Goal: Information Seeking & Learning: Compare options

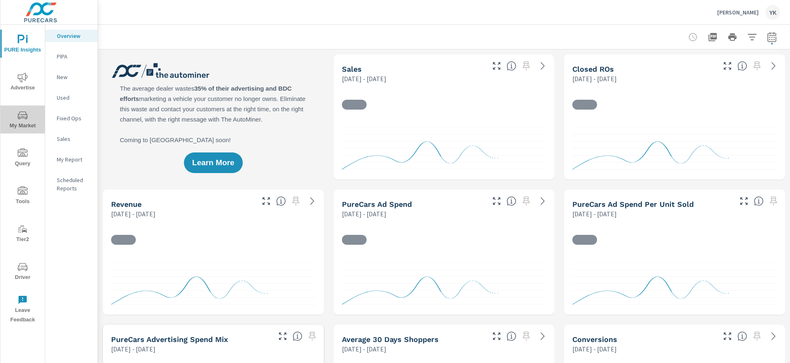
click at [33, 125] on span "My Market" at bounding box center [23, 120] width 40 height 20
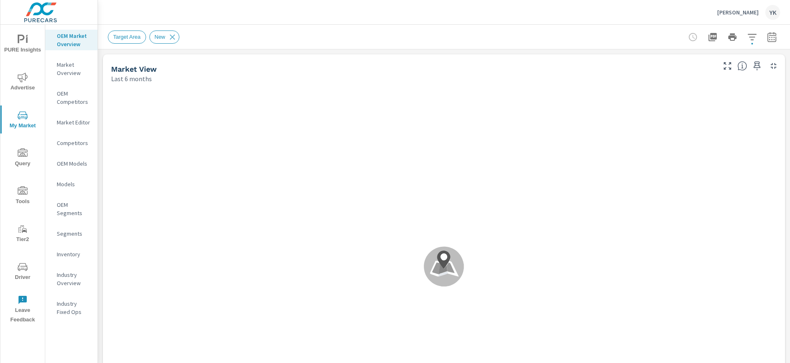
scroll to position [0, 0]
click at [769, 39] on icon "button" at bounding box center [772, 37] width 10 height 10
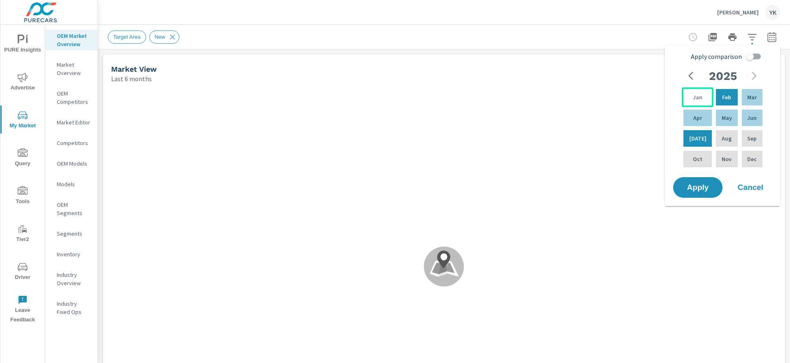
scroll to position [161, 0]
click at [696, 95] on p "Jan" at bounding box center [697, 97] width 9 height 8
click at [748, 122] on div "Jun" at bounding box center [752, 118] width 24 height 20
click at [750, 59] on input "Apply comparison" at bounding box center [749, 57] width 47 height 16
checkbox input "true"
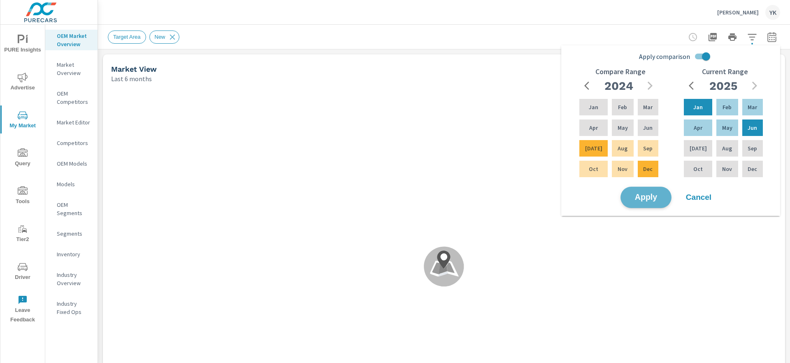
click at [648, 195] on span "Apply" at bounding box center [646, 197] width 34 height 8
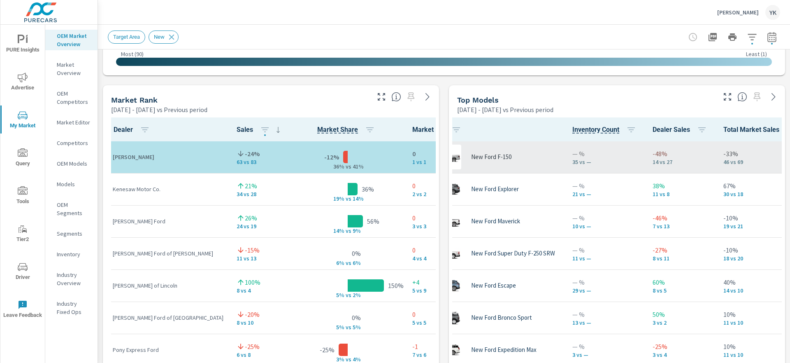
scroll to position [0, 40]
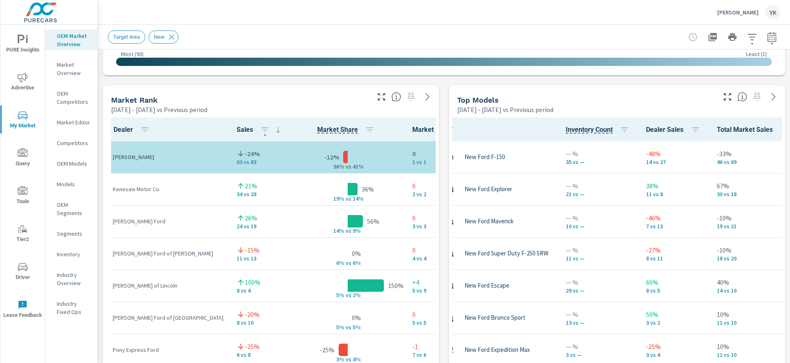
click at [770, 35] on icon "button" at bounding box center [772, 37] width 9 height 10
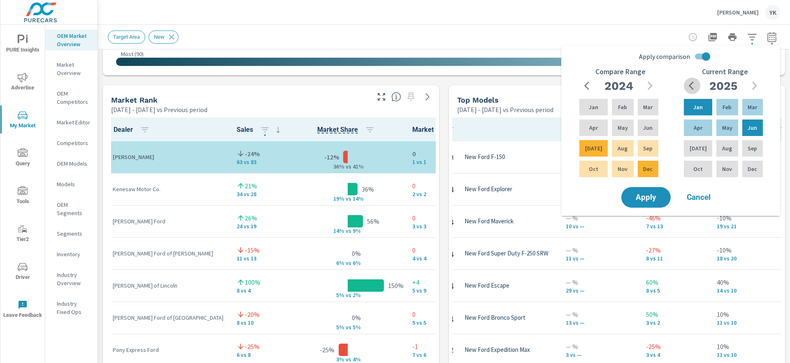
click at [691, 86] on icon "button" at bounding box center [691, 85] width 5 height 8
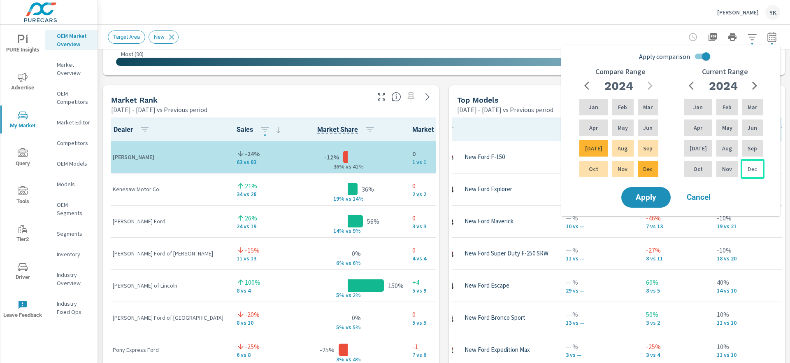
click at [748, 165] on p "Dec" at bounding box center [752, 169] width 9 height 8
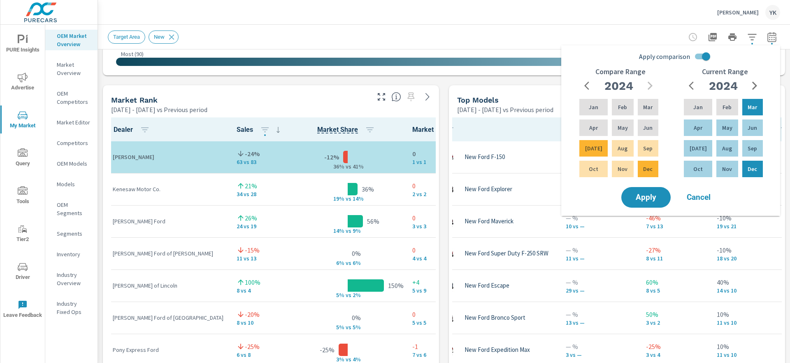
click at [749, 81] on button "button" at bounding box center [755, 85] width 16 height 16
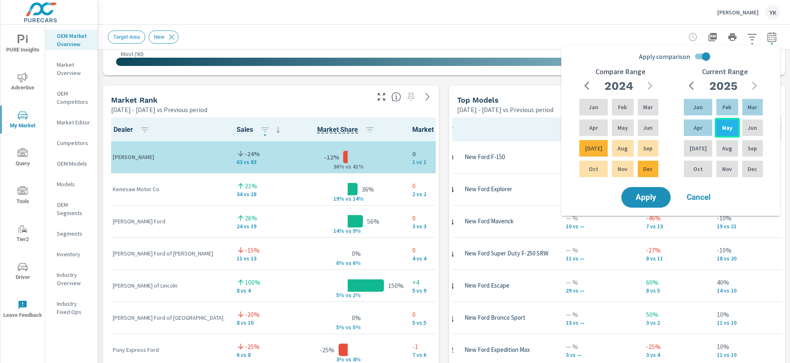
click at [722, 130] on p "May" at bounding box center [727, 127] width 10 height 8
click at [705, 52] on input "Apply comparison" at bounding box center [706, 57] width 47 height 16
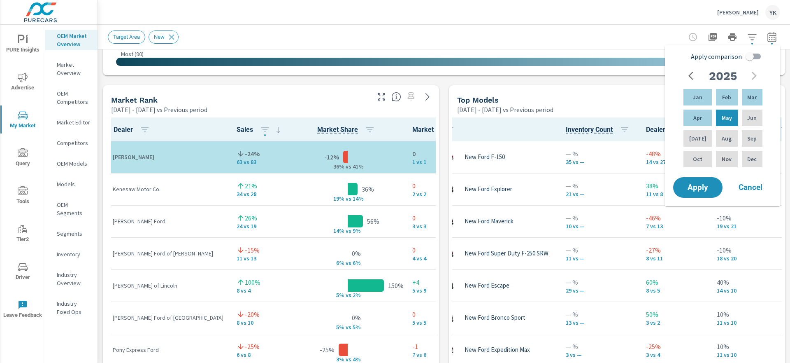
click at [705, 52] on span "Apply comparison" at bounding box center [716, 56] width 51 height 10
click at [726, 52] on input "Apply comparison" at bounding box center [749, 57] width 47 height 16
checkbox input "true"
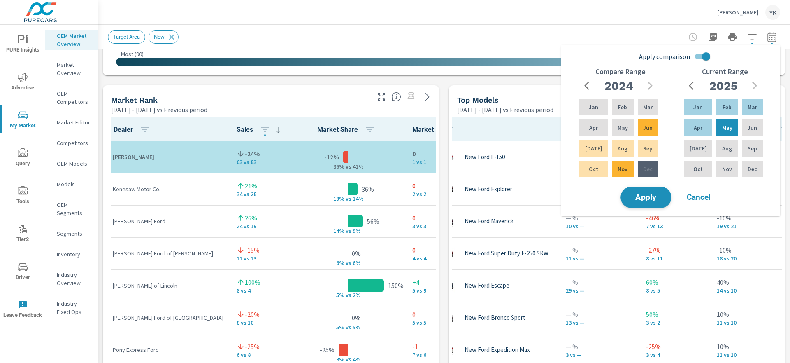
click at [648, 189] on button "Apply" at bounding box center [646, 196] width 51 height 21
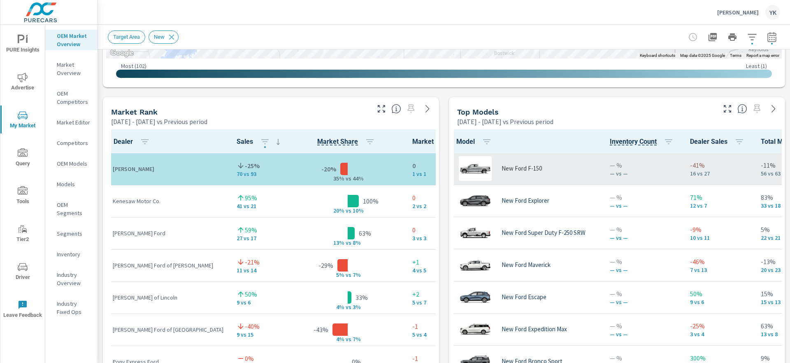
scroll to position [0, 3]
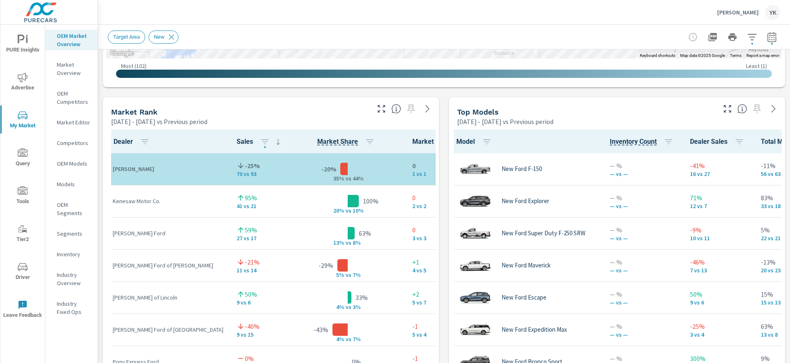
click at [770, 31] on button "button" at bounding box center [772, 37] width 16 height 16
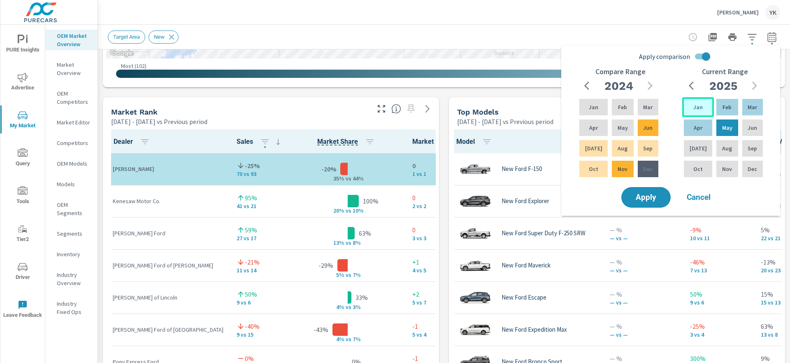
click at [698, 109] on p "Jan" at bounding box center [698, 107] width 9 height 8
click at [736, 122] on div "May" at bounding box center [727, 128] width 25 height 20
click at [704, 108] on div "Jan" at bounding box center [698, 107] width 32 height 20
click at [753, 125] on p "Jun" at bounding box center [752, 127] width 9 height 8
click at [700, 46] on div "Apply comparison Compare Range 2024 Jan Feb Mar Apr May Jun Jul Aug Sep Oct Nov…" at bounding box center [670, 127] width 219 height 164
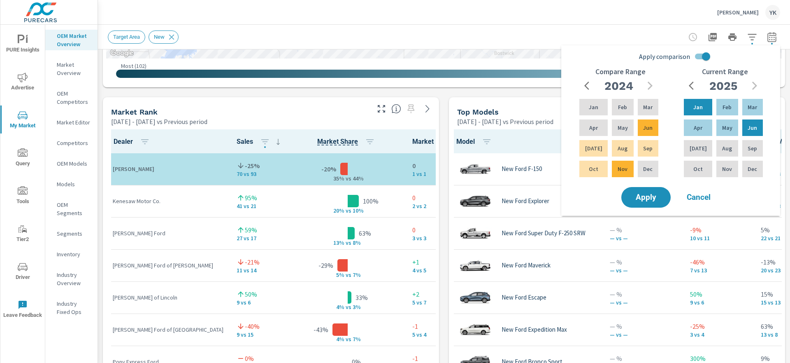
click at [704, 58] on input "Apply comparison" at bounding box center [706, 57] width 47 height 16
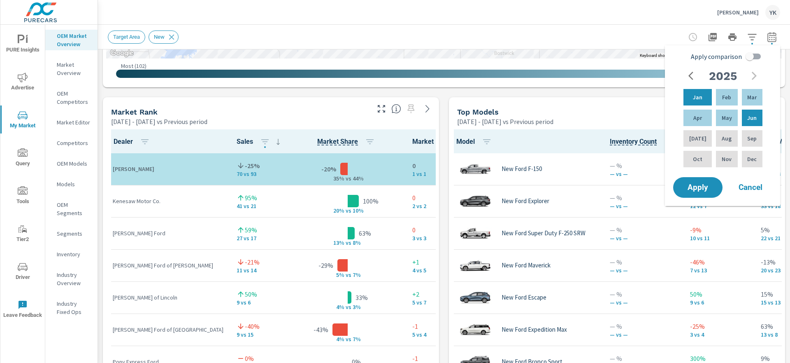
click at [704, 58] on span "Apply comparison" at bounding box center [716, 56] width 51 height 10
click at [726, 58] on input "Apply comparison" at bounding box center [749, 57] width 47 height 16
checkbox input "true"
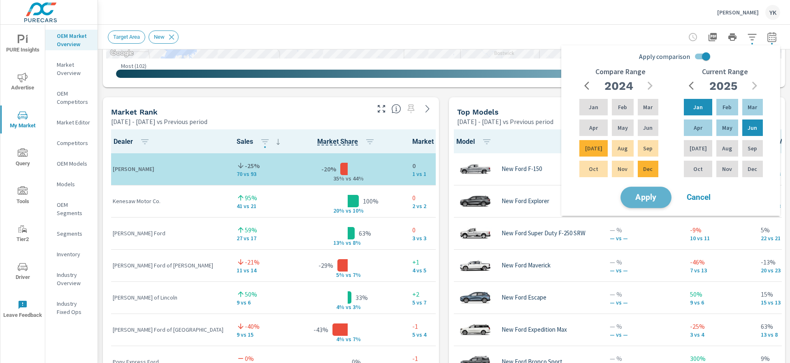
click at [651, 199] on span "Apply" at bounding box center [646, 197] width 34 height 8
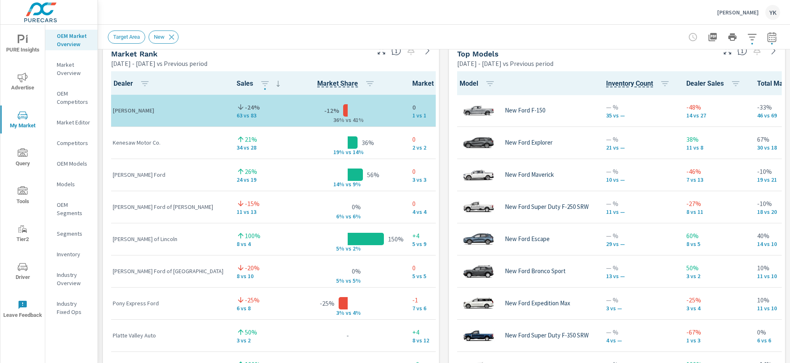
scroll to position [527, 0]
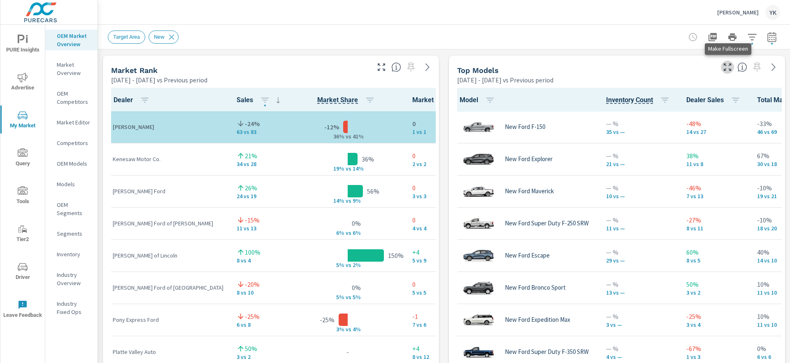
click at [724, 70] on icon "button" at bounding box center [728, 67] width 10 height 10
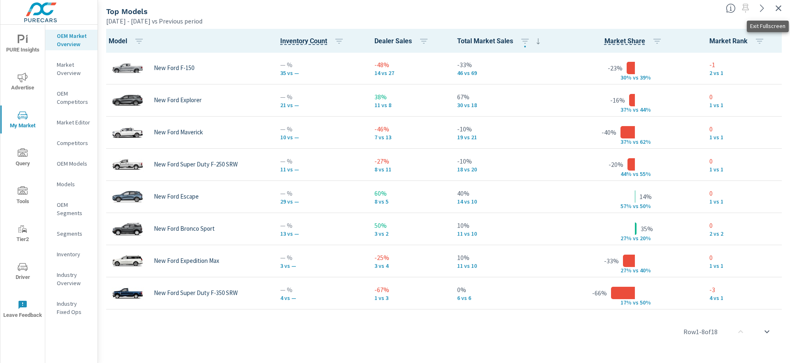
click at [780, 9] on icon "button" at bounding box center [779, 8] width 6 height 6
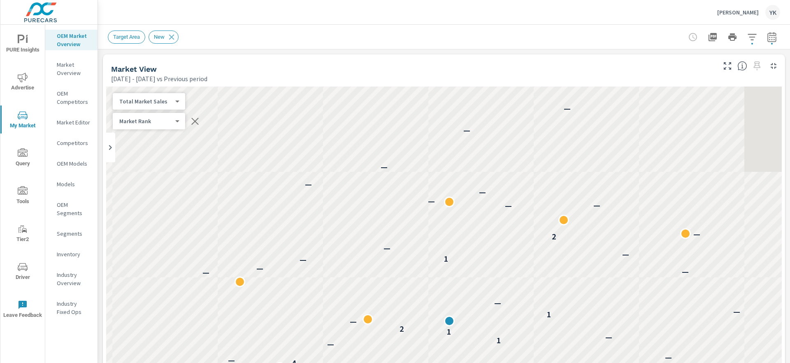
scroll to position [161, 0]
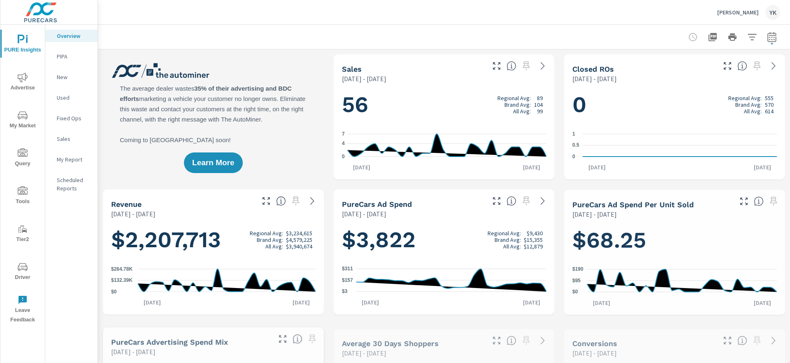
scroll to position [0, 0]
click at [768, 37] on icon "button" at bounding box center [772, 37] width 9 height 10
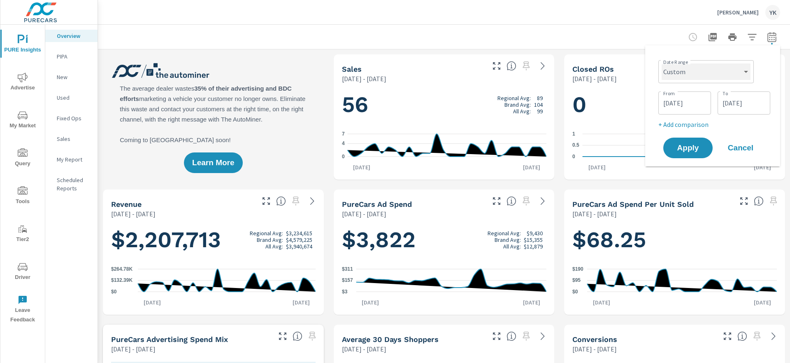
click at [730, 73] on select "Custom [DATE] Last week Last 7 days Last 14 days Last 30 days Last 45 days Last…" at bounding box center [706, 71] width 89 height 16
click at [662, 63] on select "Custom [DATE] Last week Last 7 days Last 14 days Last 30 days Last 45 days Last…" at bounding box center [706, 71] width 89 height 16
select select "Last month"
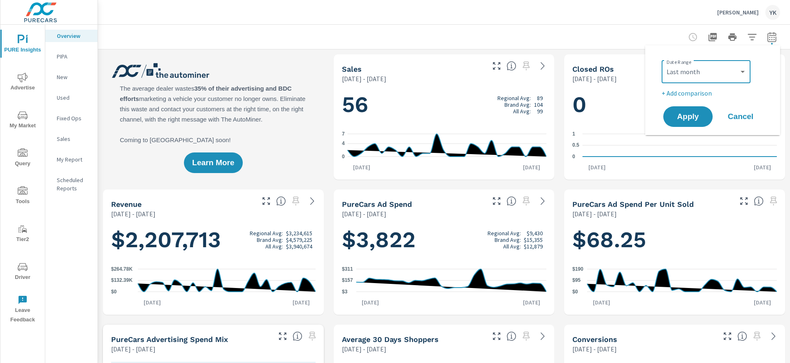
click at [676, 96] on p "+ Add comparison" at bounding box center [714, 93] width 105 height 10
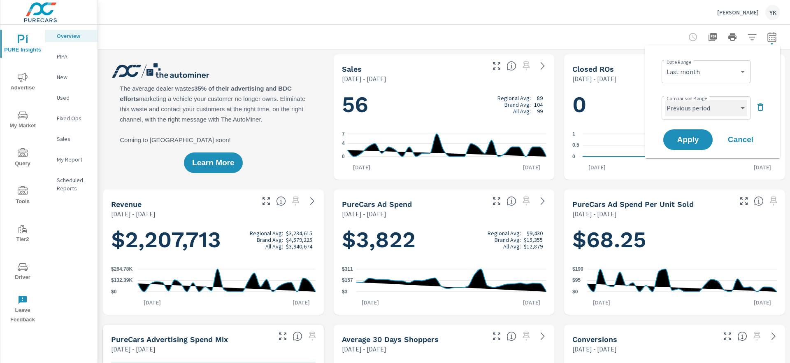
click at [676, 105] on select "Custom Previous period Previous month Previous year" at bounding box center [706, 108] width 82 height 16
click at [665, 100] on select "Custom Previous period Previous month Previous year" at bounding box center [706, 108] width 82 height 16
select select "Previous month"
click at [683, 132] on button "Apply" at bounding box center [688, 139] width 51 height 21
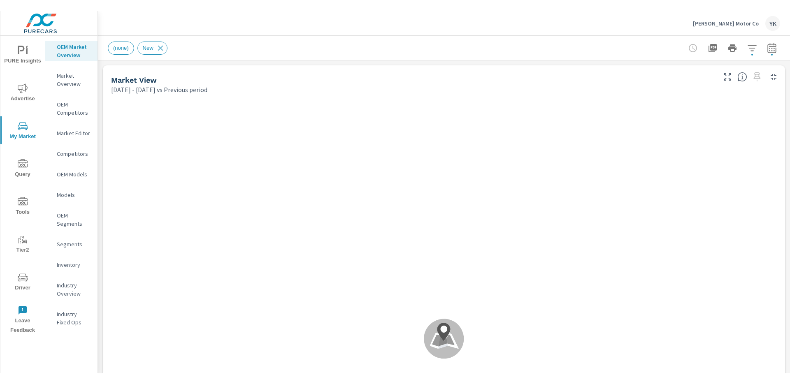
scroll to position [0, 0]
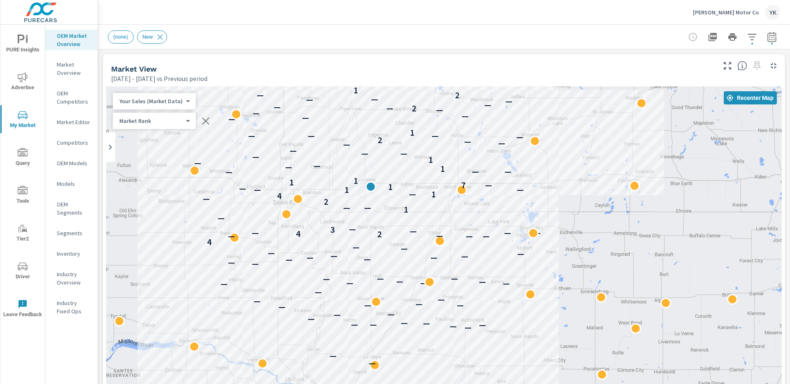
click at [773, 39] on icon "button" at bounding box center [772, 37] width 10 height 10
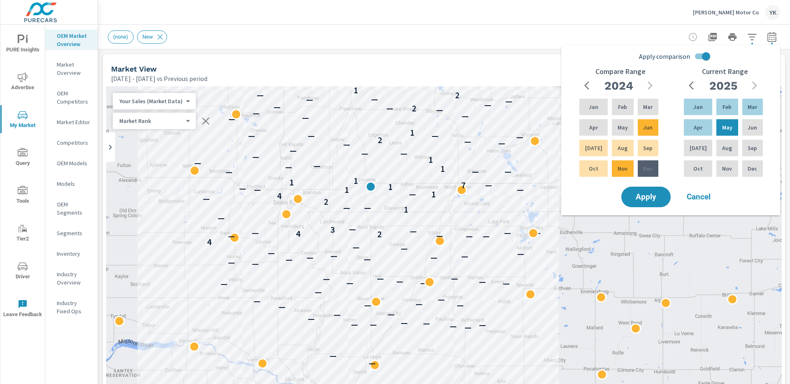
click at [686, 198] on span "Cancel" at bounding box center [698, 196] width 33 height 7
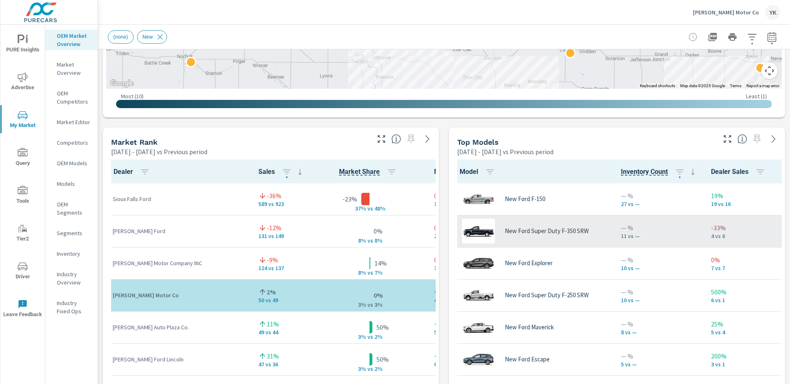
scroll to position [0, 5]
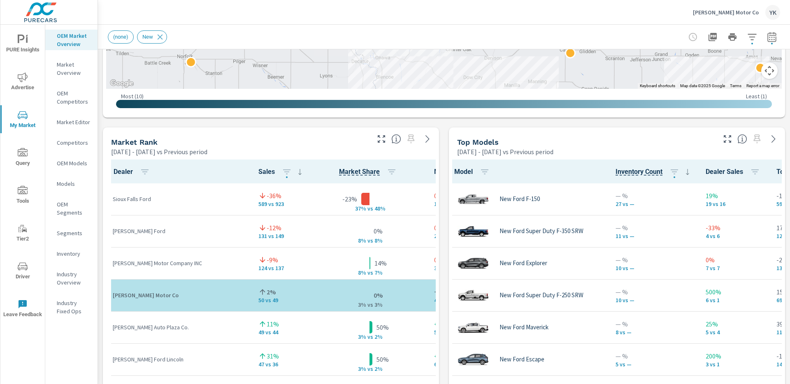
click at [732, 133] on div at bounding box center [751, 137] width 67 height 18
click at [728, 143] on icon "button" at bounding box center [728, 139] width 10 height 10
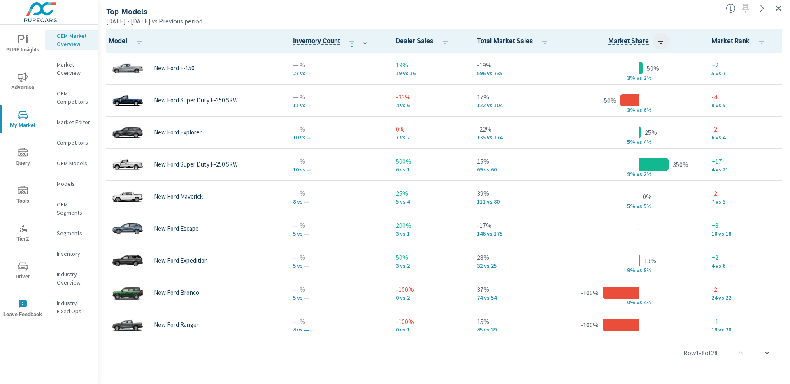
click at [663, 39] on icon "button" at bounding box center [661, 41] width 10 height 10
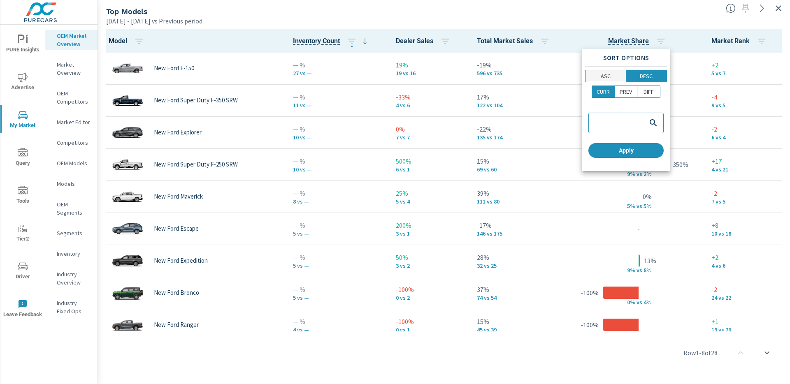
click at [611, 74] on span "ASC" at bounding box center [605, 76] width 35 height 8
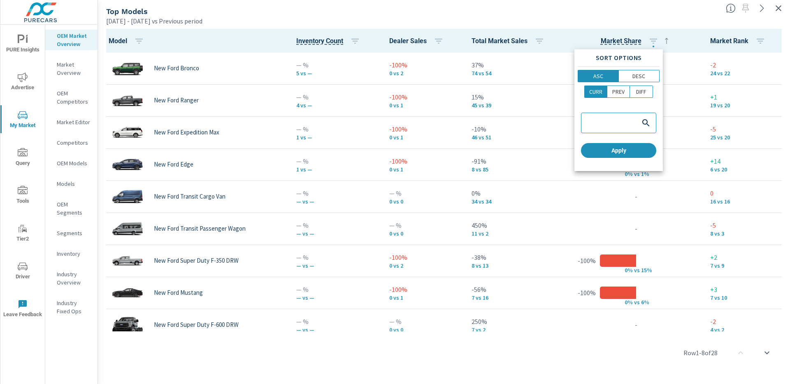
click at [544, 42] on div at bounding box center [395, 192] width 790 height 384
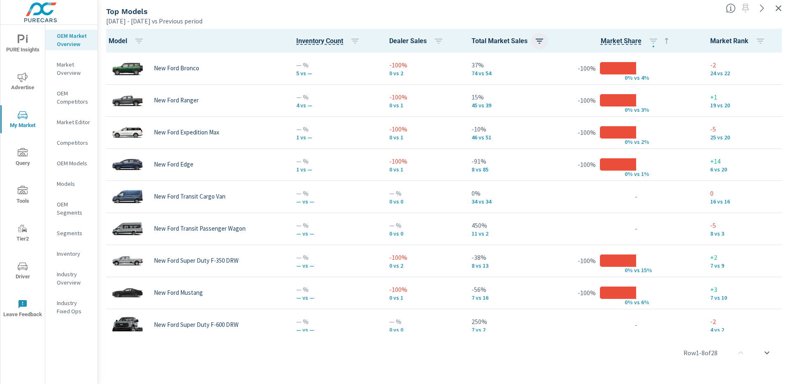
click at [535, 42] on button "button" at bounding box center [539, 41] width 16 height 16
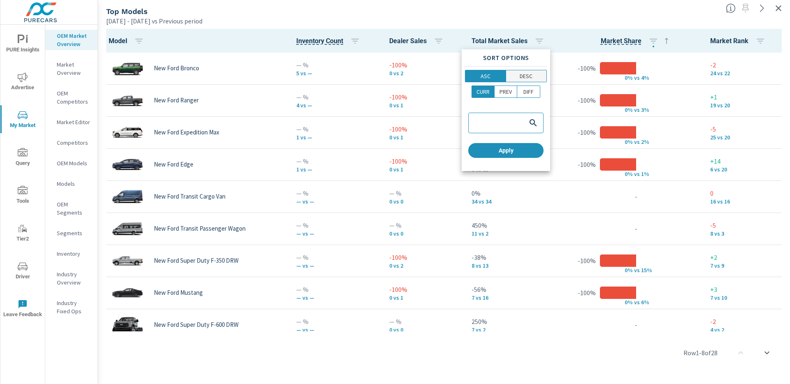
click at [512, 79] on span "DESC" at bounding box center [527, 76] width 36 height 8
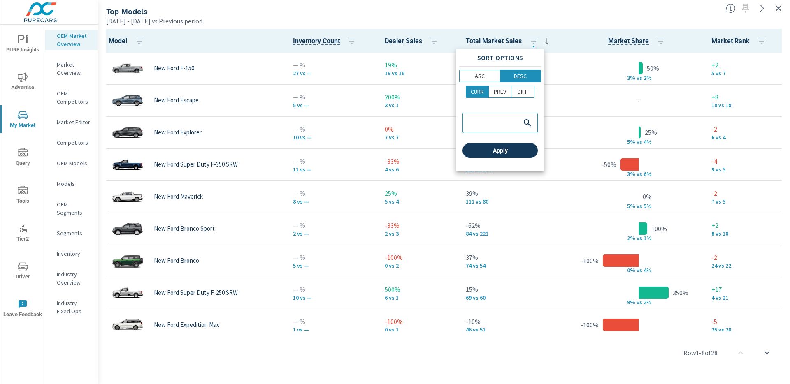
click at [493, 156] on button "Apply" at bounding box center [500, 150] width 75 height 15
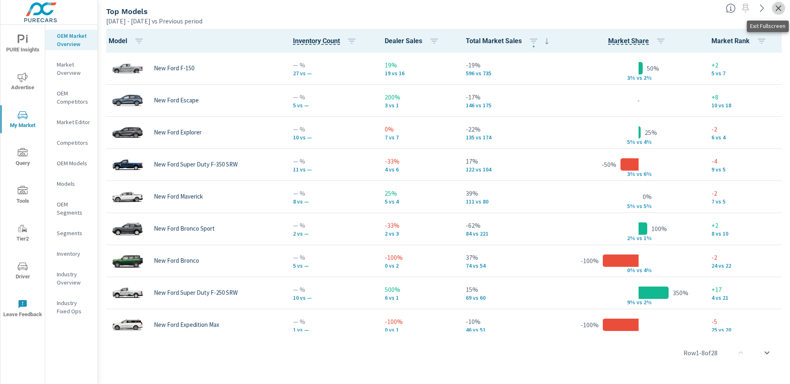
click at [777, 8] on icon "button" at bounding box center [779, 8] width 10 height 10
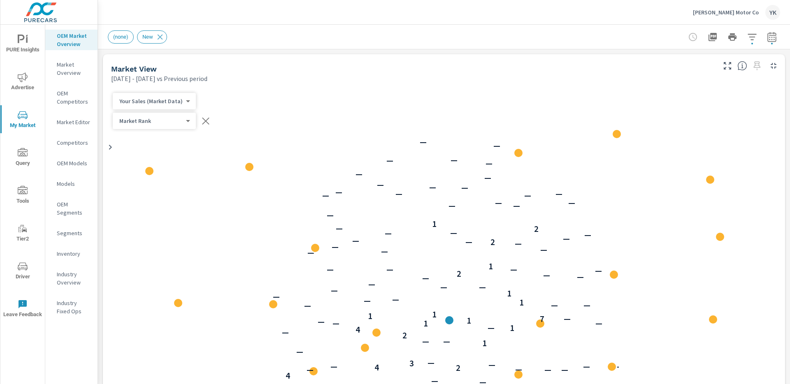
scroll to position [0, 0]
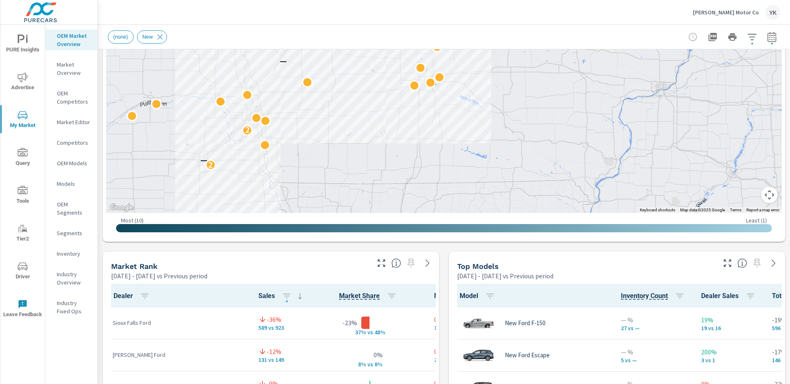
scroll to position [418, 0]
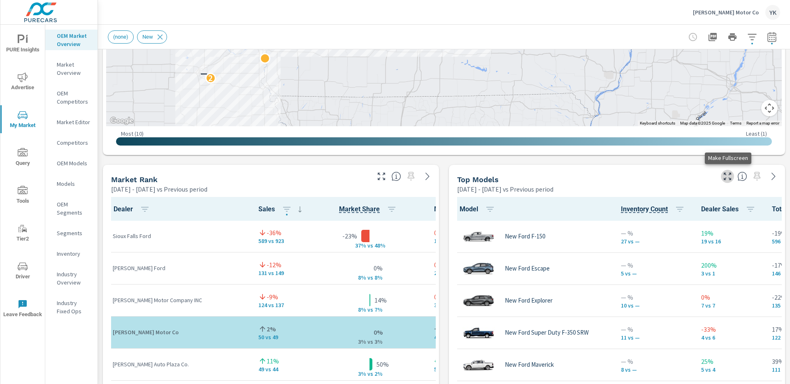
click at [721, 177] on button "button" at bounding box center [727, 176] width 13 height 13
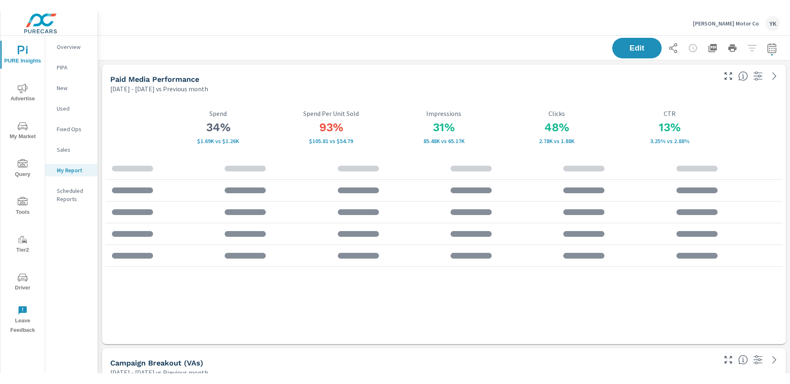
scroll to position [31, 0]
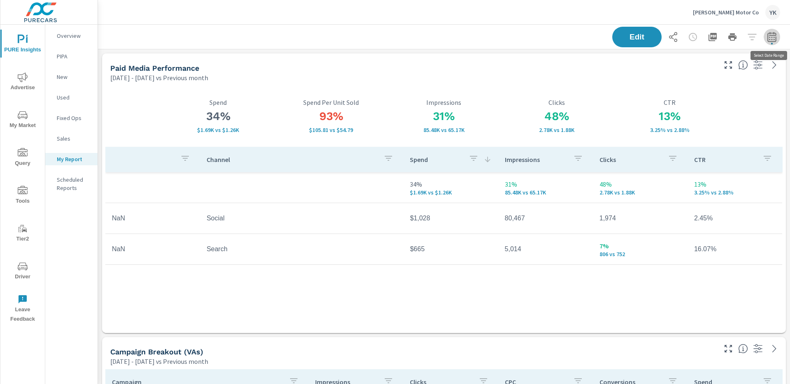
click at [769, 34] on icon "button" at bounding box center [772, 37] width 10 height 10
select select "Previous month"
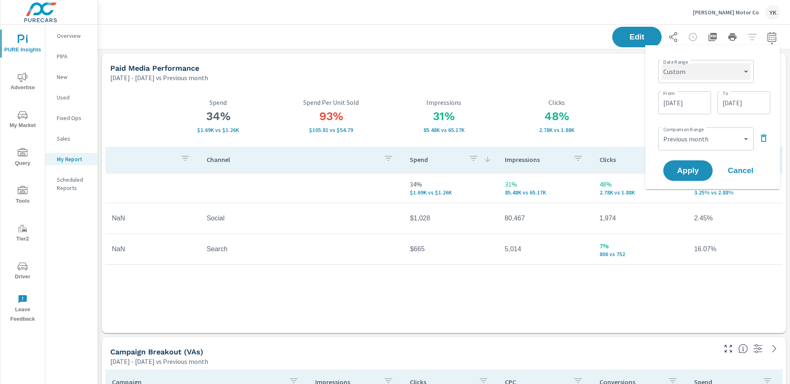
click at [714, 72] on select "Custom [DATE] Last week Last 7 days Last 14 days Last 30 days Last 45 days Last…" at bounding box center [706, 71] width 89 height 16
click at [662, 63] on select "Custom [DATE] Last week Last 7 days Last 14 days Last 30 days Last 45 days Last…" at bounding box center [706, 71] width 89 height 16
select select "Last month"
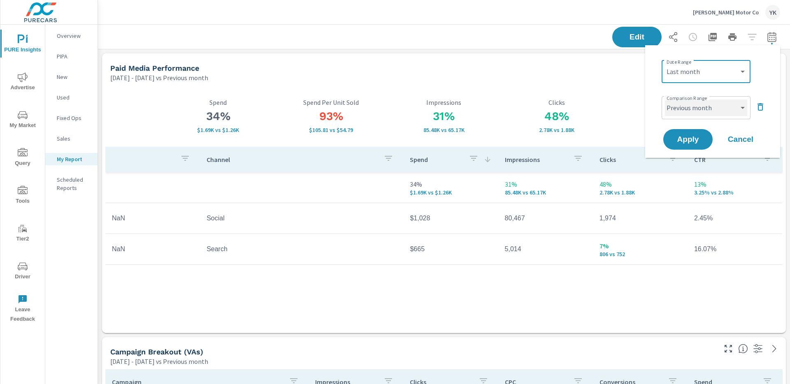
click at [692, 100] on select "Custom Previous period Previous month Previous year" at bounding box center [706, 108] width 82 height 16
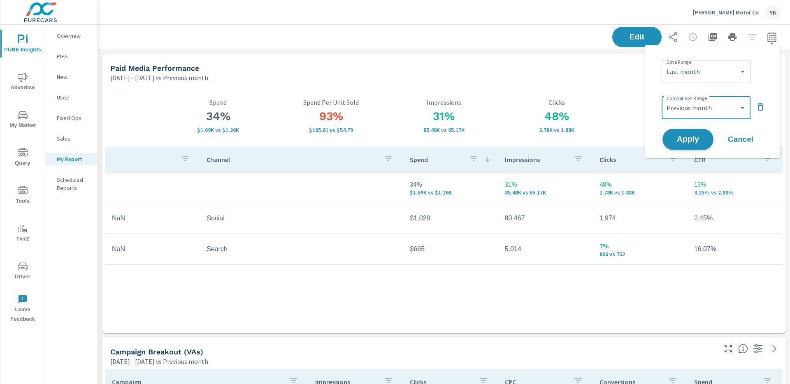
click at [684, 144] on button "Apply" at bounding box center [688, 139] width 51 height 21
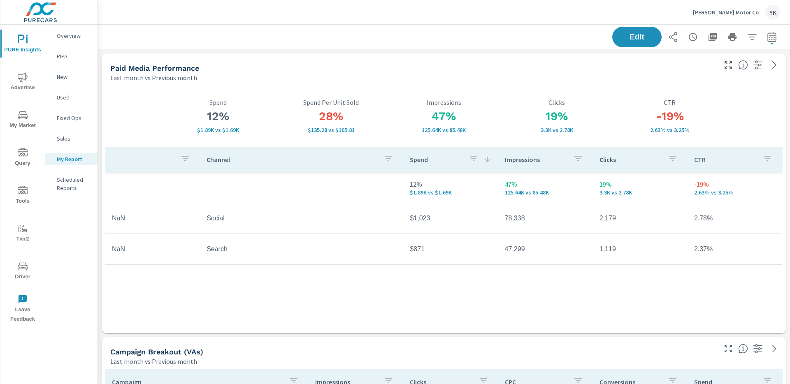
scroll to position [31, 0]
click at [633, 36] on span "Edit" at bounding box center [637, 37] width 34 height 8
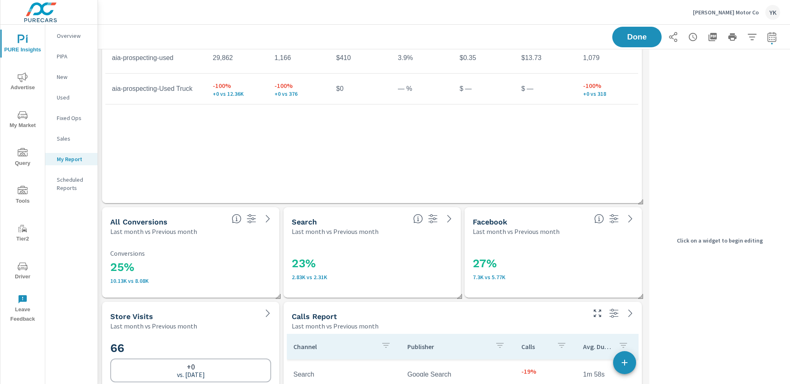
scroll to position [1089, 0]
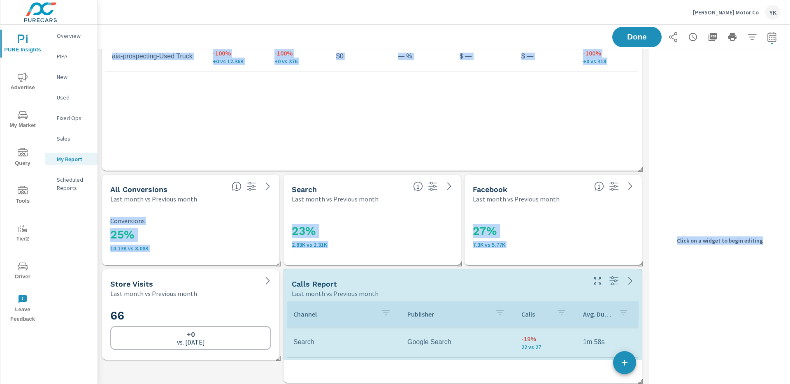
drag, startPoint x: 640, startPoint y: 379, endPoint x: 646, endPoint y: 380, distance: 5.9
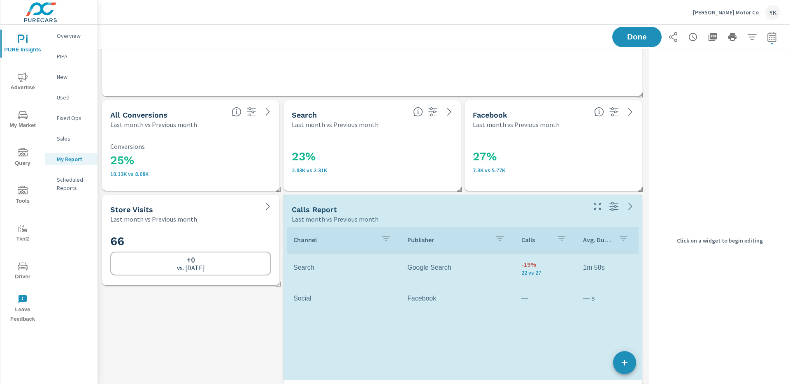
scroll to position [1184, 0]
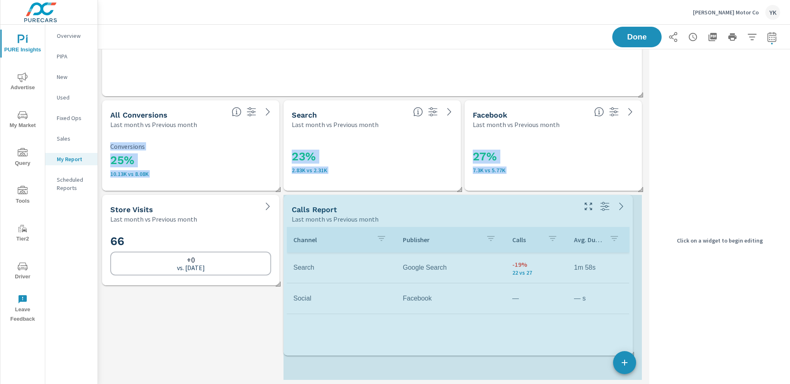
drag, startPoint x: 639, startPoint y: 384, endPoint x: 630, endPoint y: 352, distance: 33.0
click div "Store Visits Last month vs Previous month 66 +0 vs. Jun 2025 Paid Media Perform…"
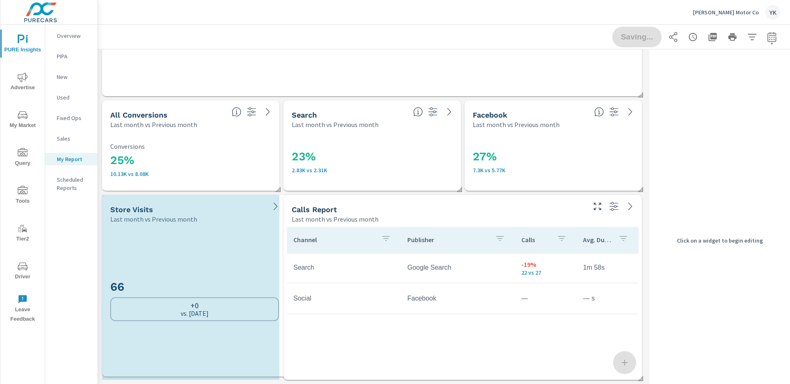
drag, startPoint x: 276, startPoint y: 285, endPoint x: 283, endPoint y: 374, distance: 89.2
click div "Store Visits Last month vs Previous month 66 +0 vs. Jun 2025 Paid Media Perform…"
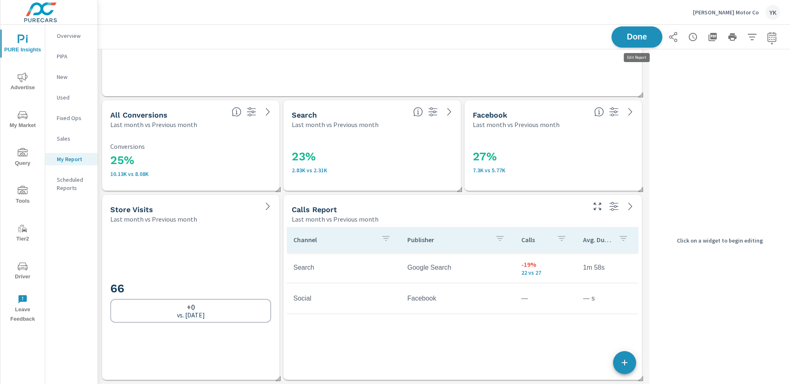
click span "Done"
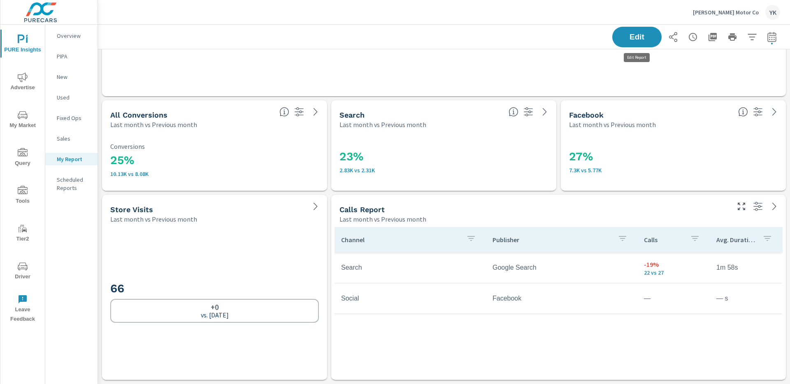
scroll to position [1519, 693]
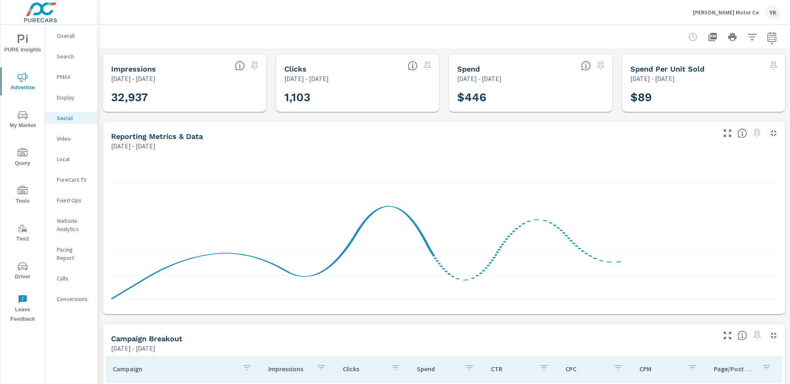
click at [773, 40] on icon "button" at bounding box center [772, 37] width 10 height 10
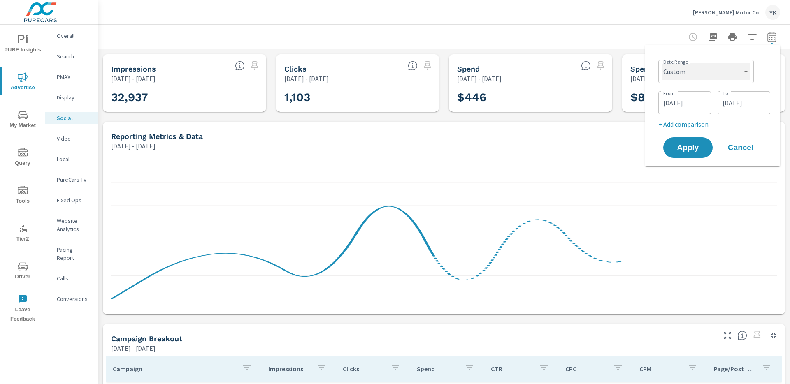
click at [735, 66] on select "Custom [DATE] Last week Last 7 days Last 14 days Last 30 days Last 45 days Last…" at bounding box center [706, 71] width 89 height 16
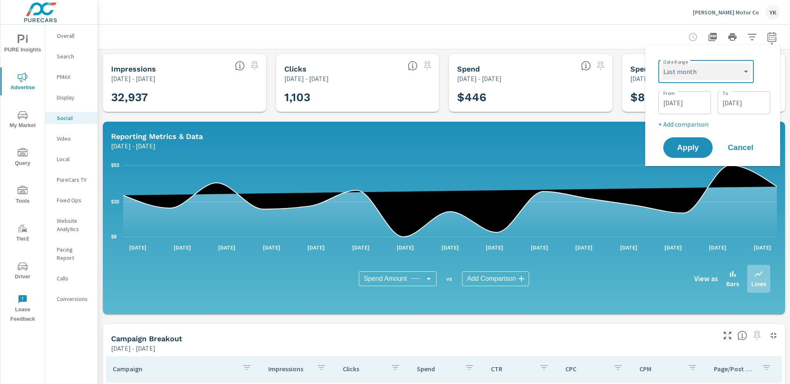
click at [662, 63] on select "Custom [DATE] Last week Last 7 days Last 14 days Last 30 days Last 45 days Last…" at bounding box center [706, 71] width 89 height 16
select select "Last month"
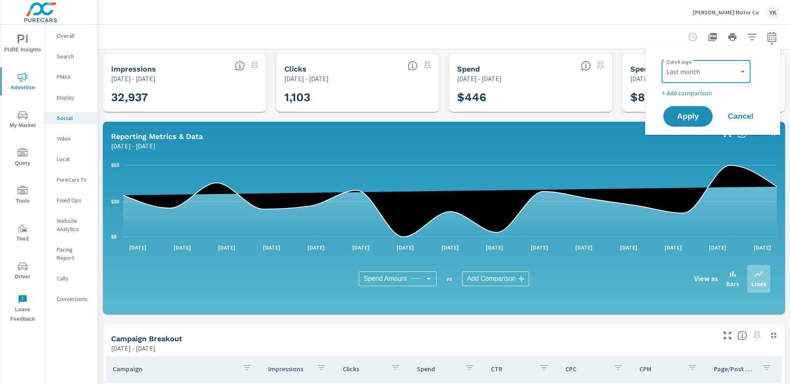
click at [683, 94] on p "+ Add comparison" at bounding box center [714, 93] width 105 height 10
select select "Previous period"
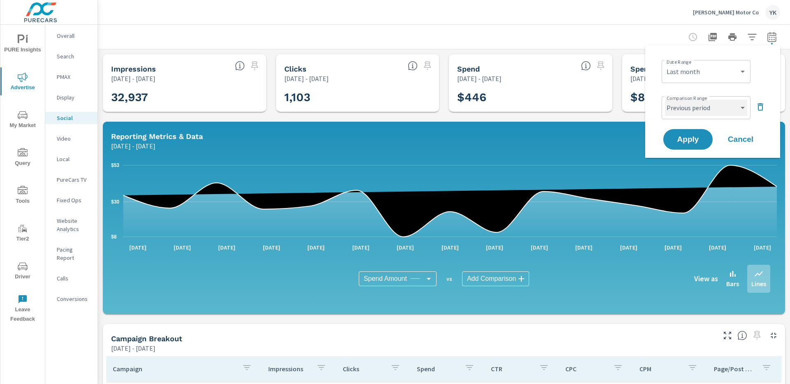
click at [683, 110] on select "Custom Previous period Previous month Previous year" at bounding box center [706, 108] width 82 height 16
click at [25, 41] on icon "nav menu" at bounding box center [23, 40] width 10 height 10
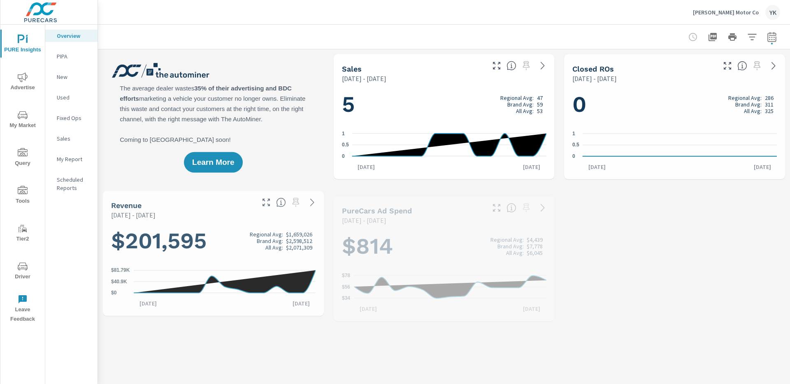
scroll to position [0, 0]
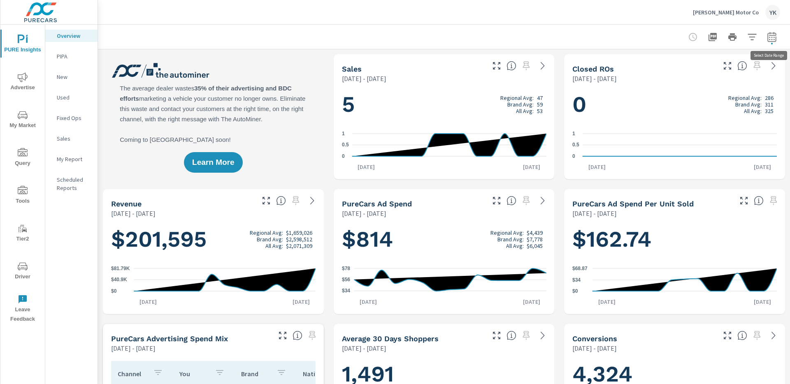
click at [773, 42] on button "button" at bounding box center [772, 37] width 16 height 16
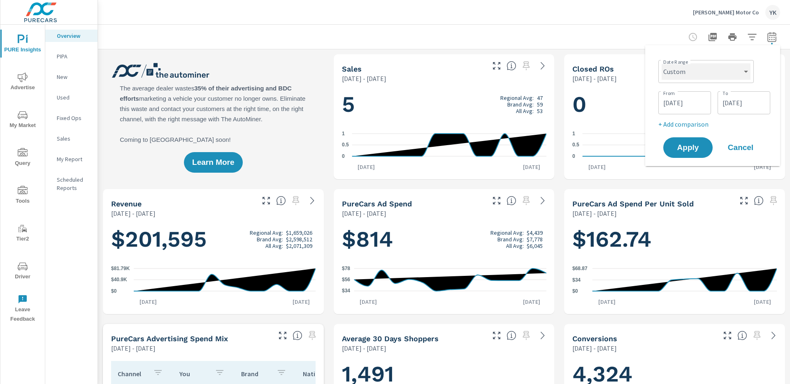
click at [716, 72] on select "Custom [DATE] Last week Last 7 days Last 14 days Last 30 days Last 45 days Last…" at bounding box center [706, 71] width 89 height 16
click at [662, 63] on select "Custom [DATE] Last week Last 7 days Last 14 days Last 30 days Last 45 days Last…" at bounding box center [706, 71] width 89 height 16
select select "Last month"
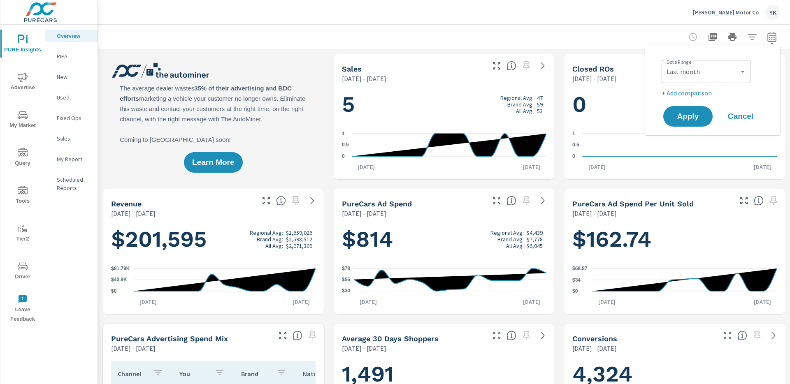
click at [684, 93] on p "+ Add comparison" at bounding box center [714, 93] width 105 height 10
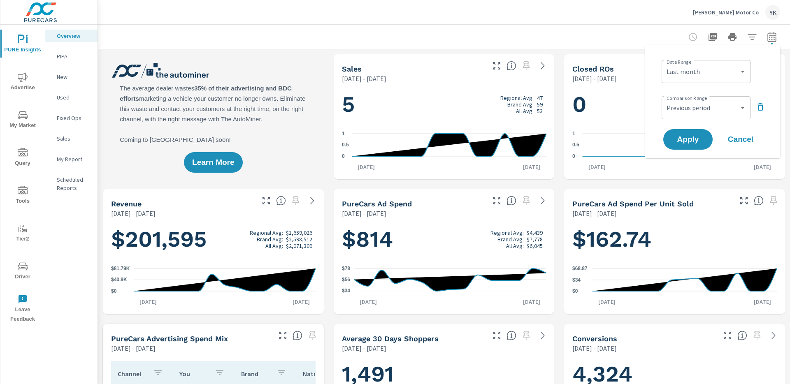
click at [688, 119] on div "Custom Previous period Previous month Previous year ​" at bounding box center [706, 107] width 89 height 23
click at [688, 113] on select "Custom Previous period Previous month Previous year" at bounding box center [706, 108] width 82 height 16
click at [665, 100] on select "Custom Previous period Previous month Previous year" at bounding box center [706, 108] width 82 height 16
click at [687, 105] on select "Custom Previous period Previous month Previous year" at bounding box center [706, 108] width 82 height 16
click at [665, 100] on select "Custom Previous period Previous month Previous year" at bounding box center [706, 108] width 82 height 16
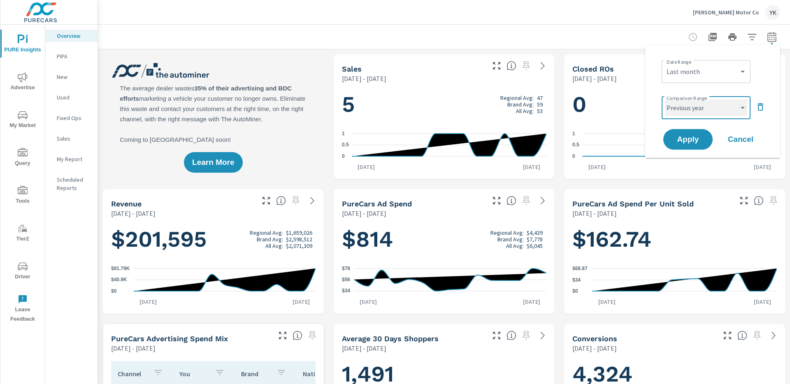
select select "Previous month"
click at [690, 144] on button "Apply" at bounding box center [688, 139] width 51 height 21
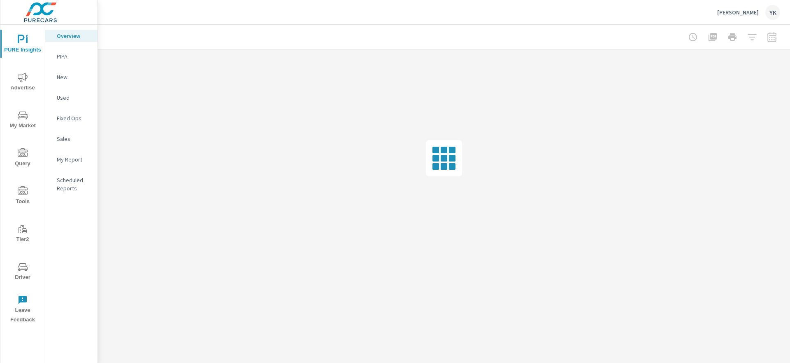
click at [772, 40] on div at bounding box center [732, 37] width 95 height 16
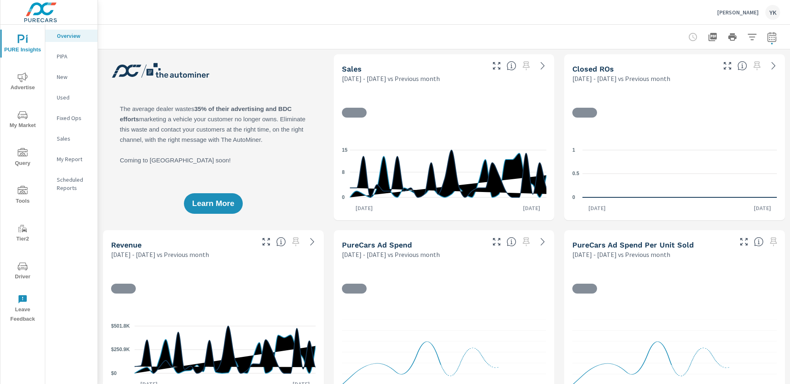
click at [774, 40] on icon "button" at bounding box center [771, 38] width 5 height 3
select select "Previous month"
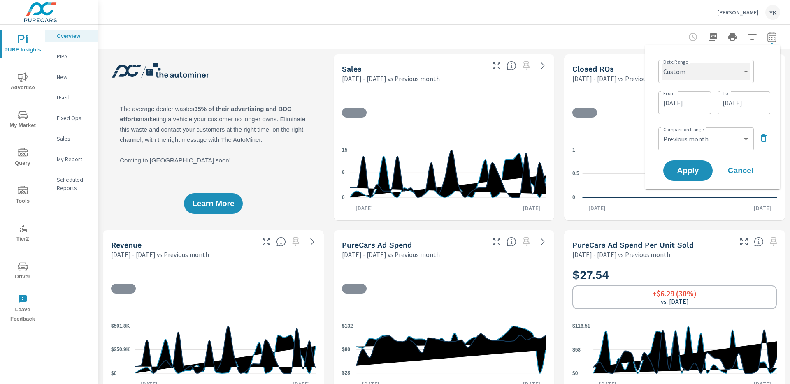
click at [721, 67] on select "Custom [DATE] Last week Last 7 days Last 14 days Last 30 days Last 45 days Last…" at bounding box center [706, 71] width 89 height 16
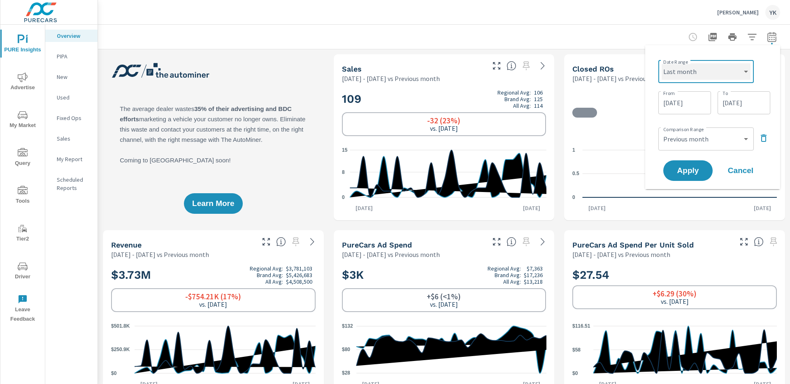
click at [662, 63] on select "Custom [DATE] Last week Last 7 days Last 14 days Last 30 days Last 45 days Last…" at bounding box center [706, 71] width 89 height 16
select select "Last month"
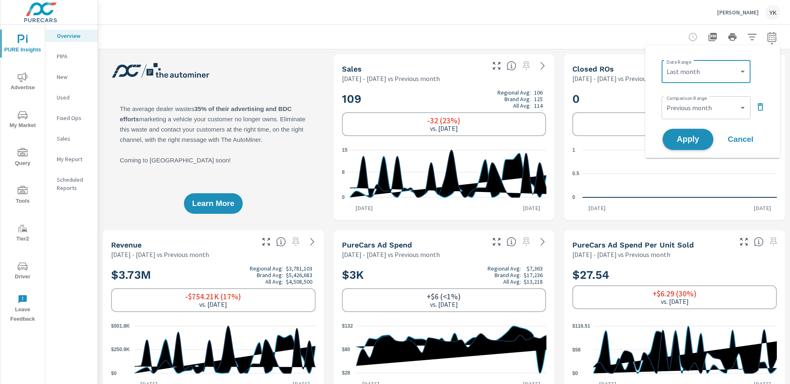
click at [684, 134] on button "Apply" at bounding box center [688, 139] width 51 height 21
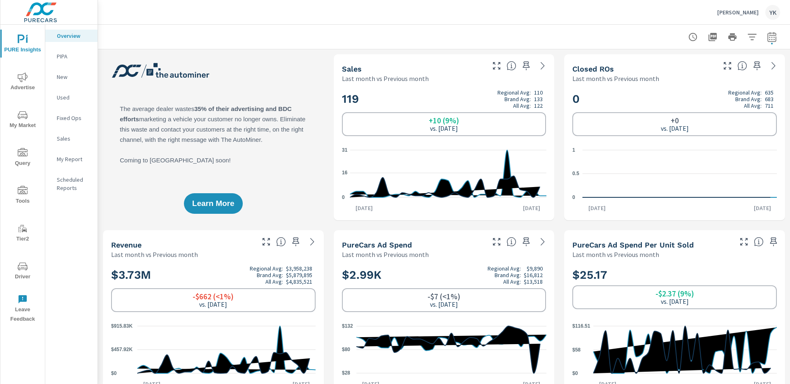
scroll to position [0, 0]
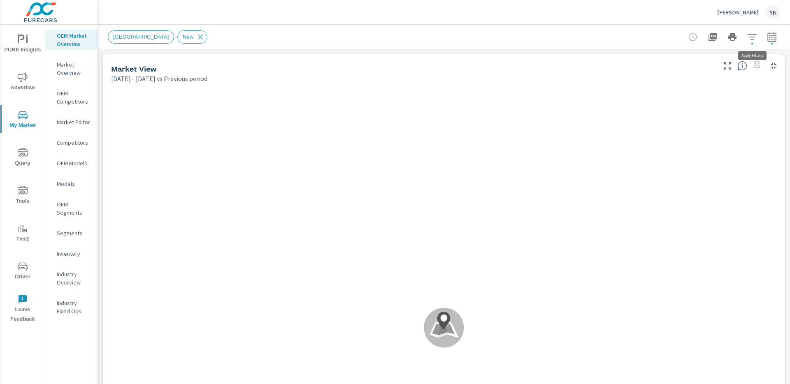
click at [775, 43] on button "button" at bounding box center [772, 37] width 16 height 16
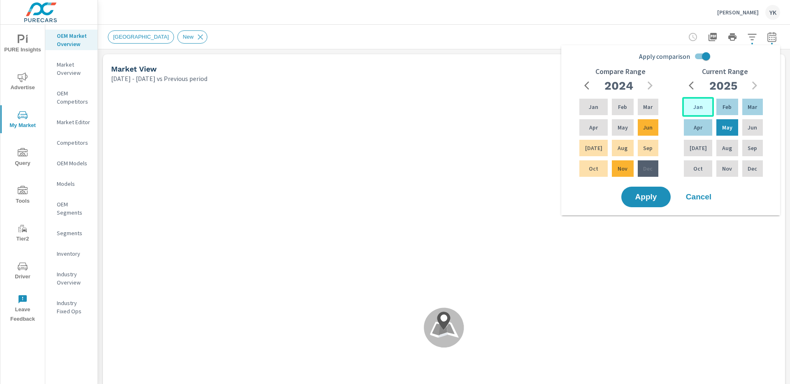
click at [695, 100] on div "Jan" at bounding box center [698, 107] width 32 height 20
click at [742, 120] on div "Jun" at bounding box center [753, 128] width 24 height 20
click at [705, 54] on input "Apply comparison" at bounding box center [706, 57] width 47 height 16
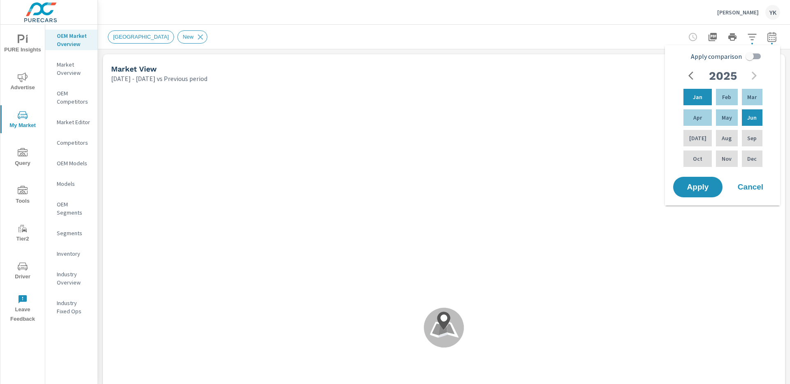
click at [705, 54] on span "Apply comparison" at bounding box center [716, 56] width 51 height 10
click at [726, 54] on input "Apply comparison" at bounding box center [749, 57] width 47 height 16
checkbox input "true"
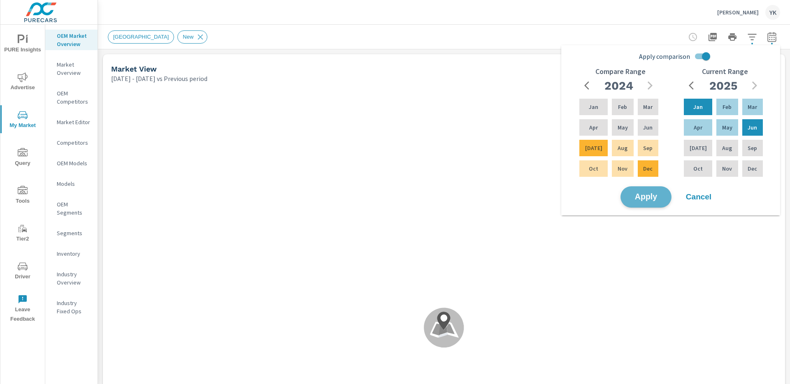
click at [634, 193] on button "Apply" at bounding box center [646, 196] width 51 height 21
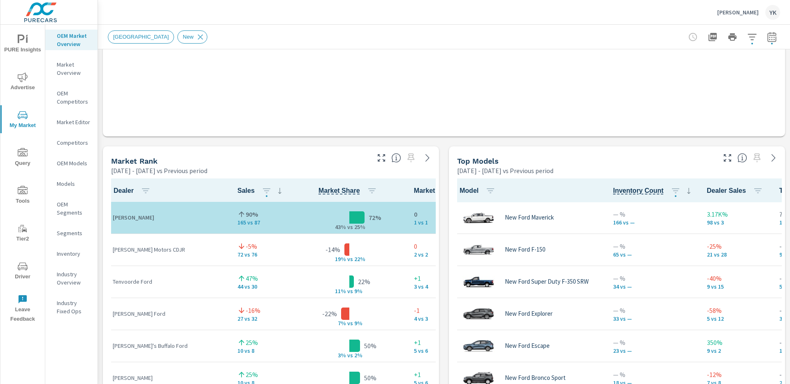
scroll to position [0, 0]
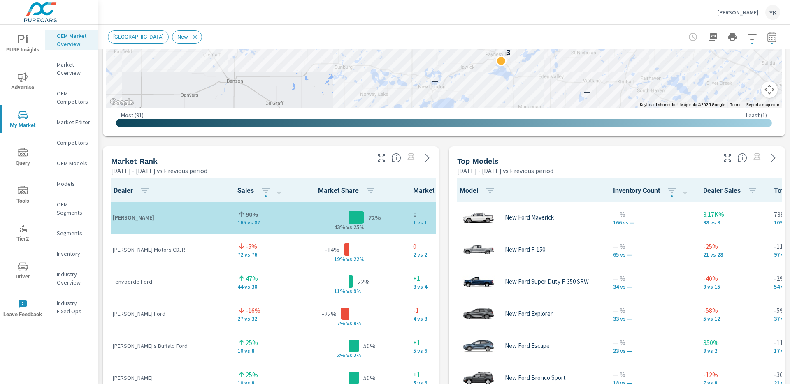
click at [389, 157] on div at bounding box center [405, 156] width 67 height 18
click at [383, 157] on icon "button" at bounding box center [382, 158] width 10 height 10
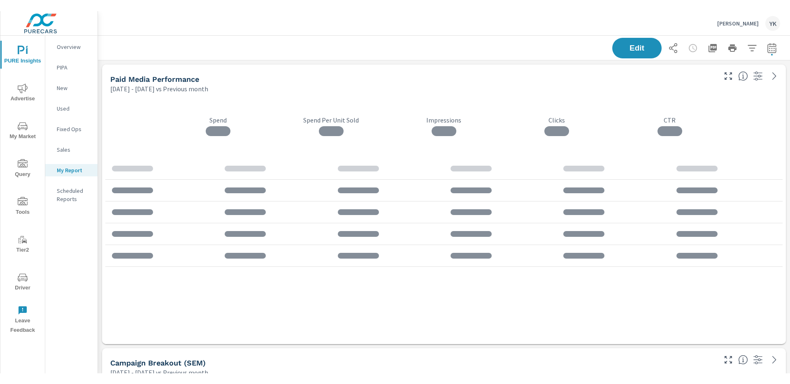
scroll to position [1803, 693]
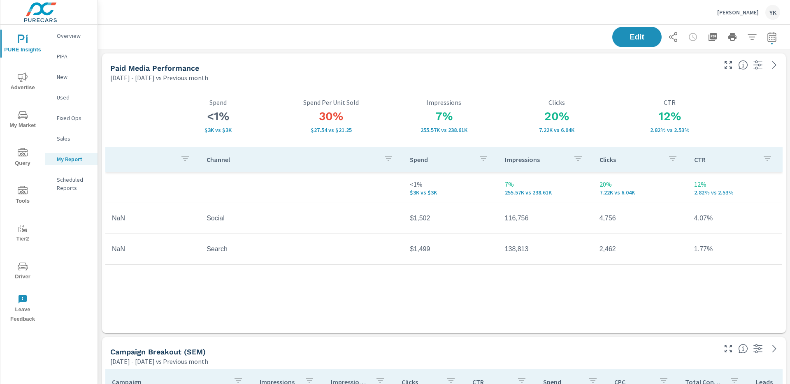
click at [773, 39] on icon "button" at bounding box center [772, 37] width 10 height 10
select select "Previous month"
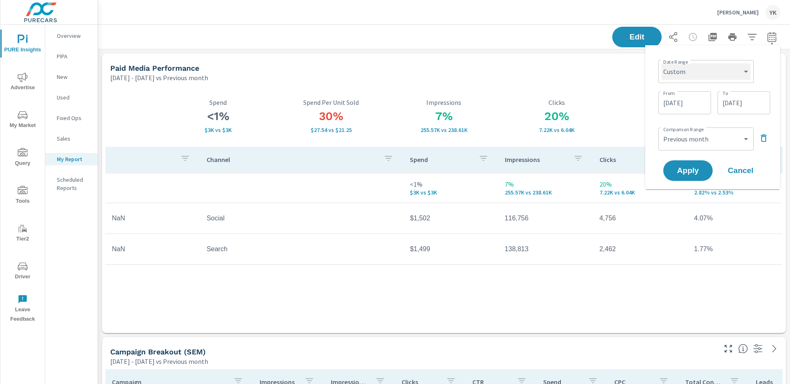
click at [710, 71] on select "Custom [DATE] Last week Last 7 days Last 14 days Last 30 days Last 45 days Last…" at bounding box center [706, 71] width 89 height 16
click at [662, 63] on select "Custom [DATE] Last week Last 7 days Last 14 days Last 30 days Last 45 days Last…" at bounding box center [706, 71] width 89 height 16
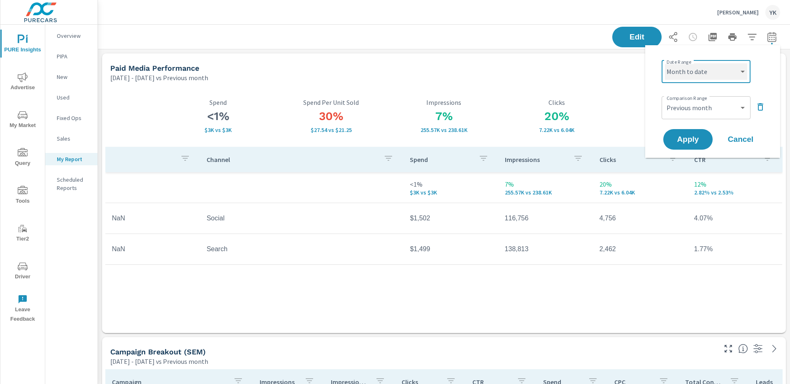
click at [714, 63] on select "Custom [DATE] Last week Last 7 days Last 14 days Last 30 days Last 45 days Last…" at bounding box center [706, 71] width 82 height 16
click at [665, 63] on select "Custom [DATE] Last week Last 7 days Last 14 days Last 30 days Last 45 days Last…" at bounding box center [706, 71] width 82 height 16
select select "Last month"
click at [687, 138] on span "Apply" at bounding box center [688, 140] width 34 height 8
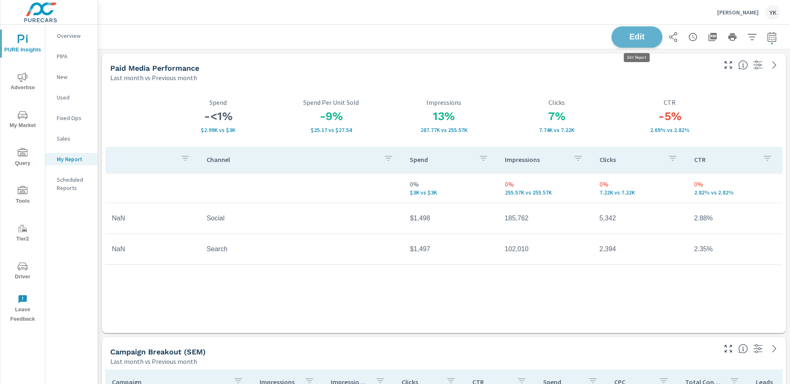
click at [630, 40] on span "Edit" at bounding box center [637, 37] width 34 height 8
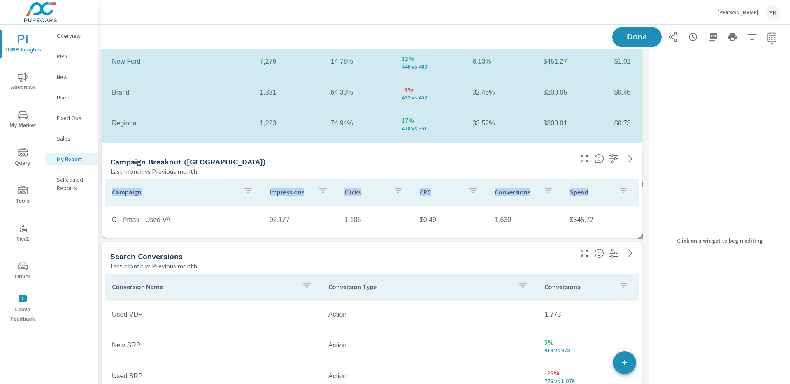
scroll to position [4, 4]
drag, startPoint x: 640, startPoint y: 236, endPoint x: 641, endPoint y: 197, distance: 38.7
drag, startPoint x: 641, startPoint y: 142, endPoint x: 641, endPoint y: 185, distance: 43.2
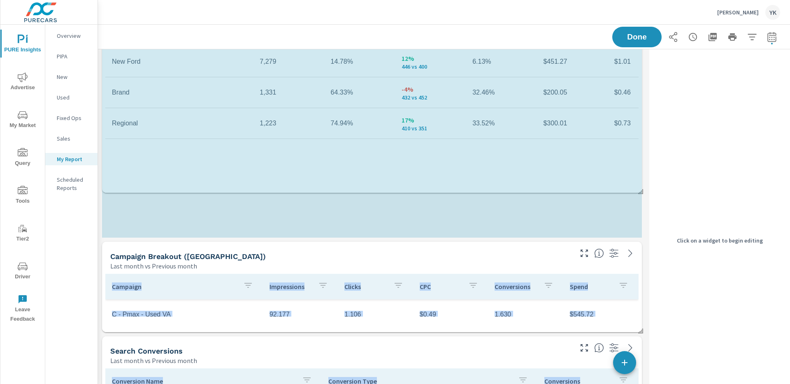
scroll to position [1803, 549]
drag, startPoint x: 639, startPoint y: 143, endPoint x: 640, endPoint y: 190, distance: 47.3
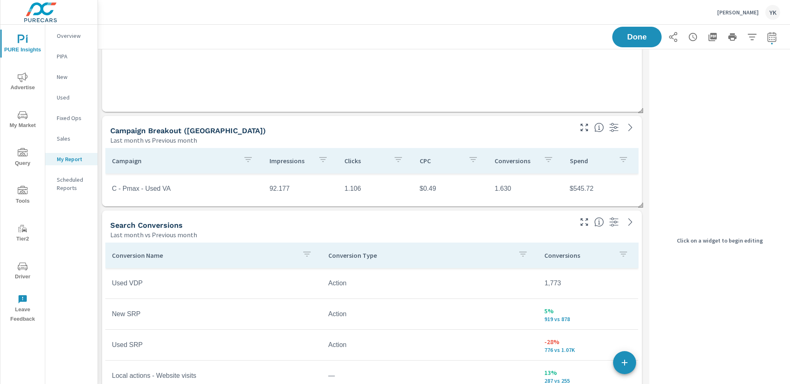
scroll to position [524, 0]
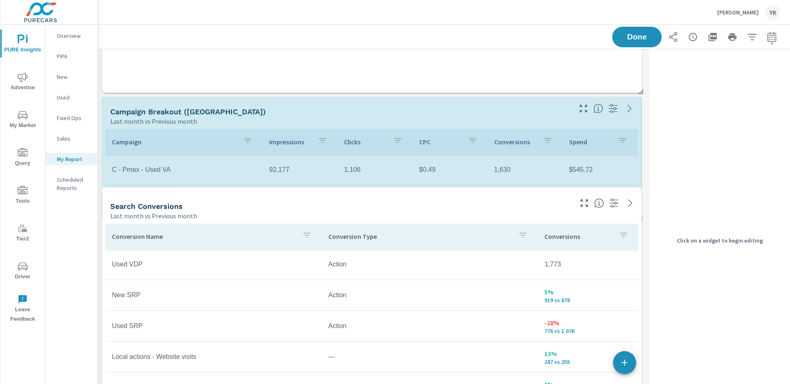
drag, startPoint x: 638, startPoint y: 187, endPoint x: 637, endPoint y: 220, distance: 32.5
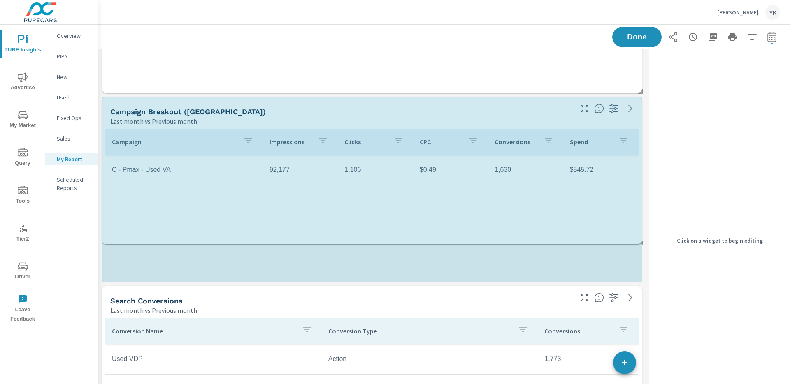
scroll to position [1898, 549]
drag, startPoint x: 640, startPoint y: 190, endPoint x: 640, endPoint y: 247, distance: 56.8
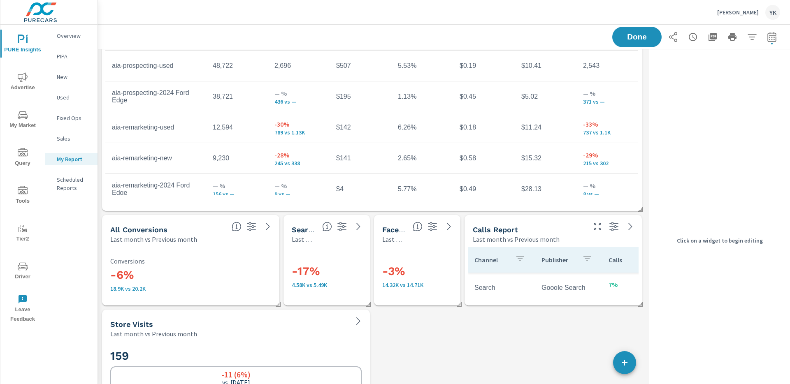
scroll to position [1559, 0]
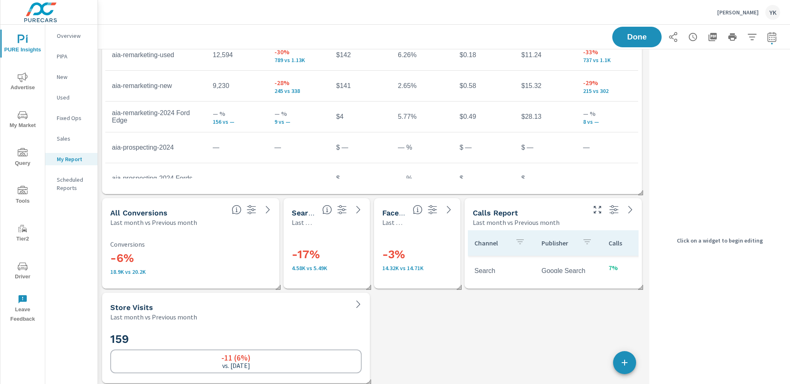
scroll to position [71, 0]
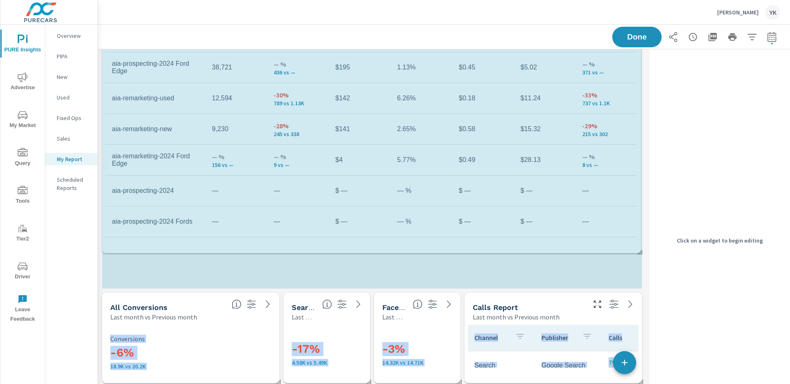
scroll to position [12, 0]
drag, startPoint x: 639, startPoint y: 191, endPoint x: 638, endPoint y: 246, distance: 55.2
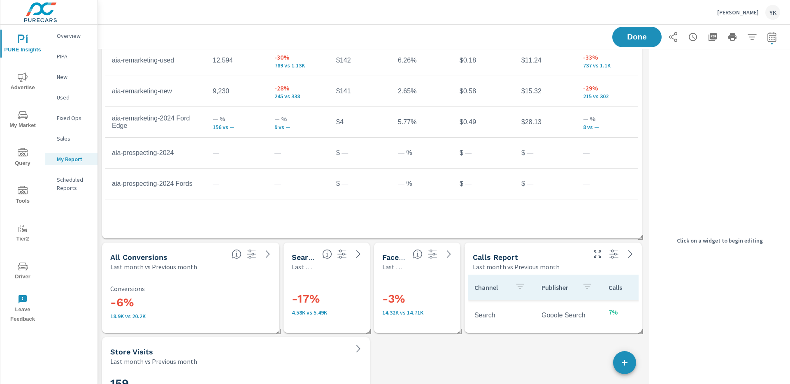
scroll to position [1657, 0]
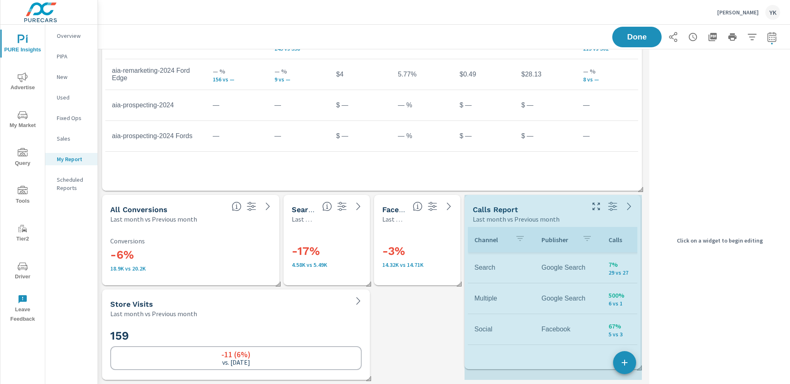
drag, startPoint x: 640, startPoint y: 284, endPoint x: 639, endPoint y: 368, distance: 84.0
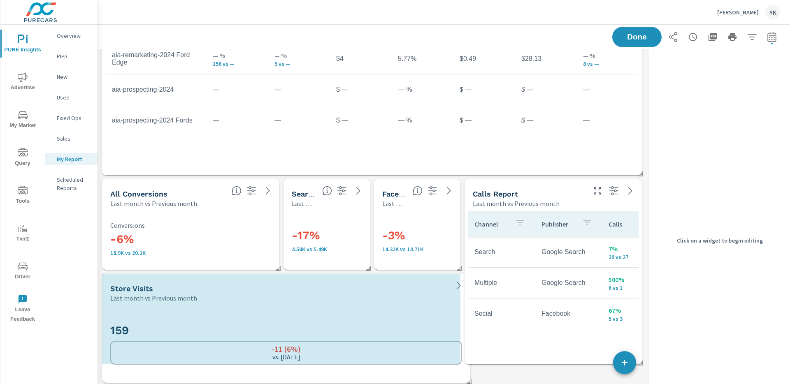
drag, startPoint x: 367, startPoint y: 379, endPoint x: 468, endPoint y: 379, distance: 100.4
click at [468, 362] on span at bounding box center [466, 379] width 8 height 8
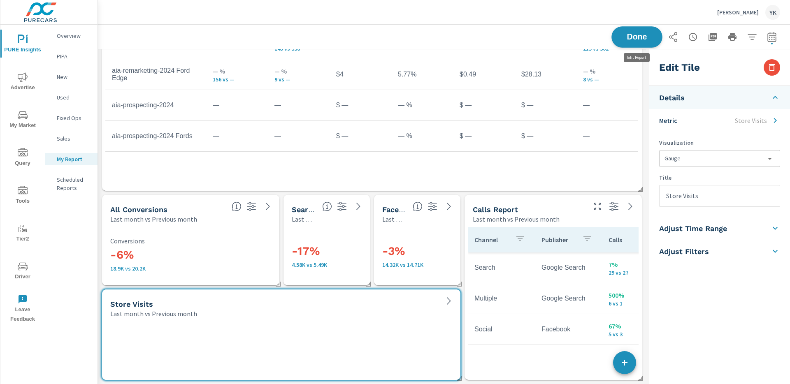
click at [645, 40] on span "Done" at bounding box center [637, 37] width 34 height 8
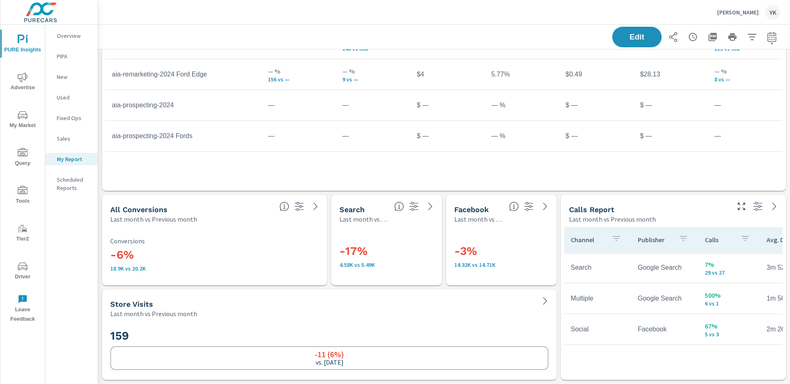
click at [714, 40] on icon "button" at bounding box center [713, 37] width 8 height 8
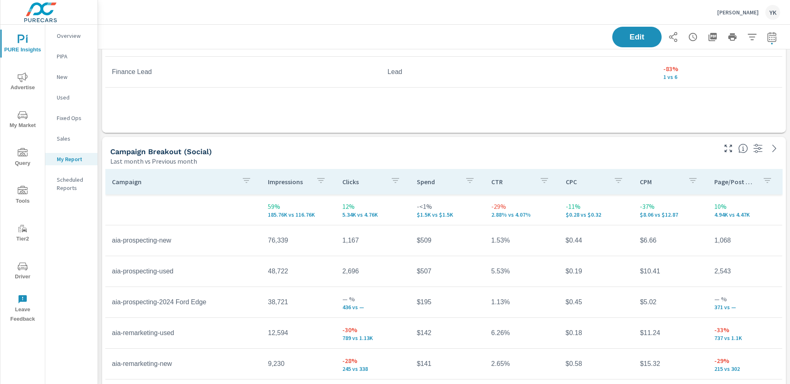
scroll to position [1657, 0]
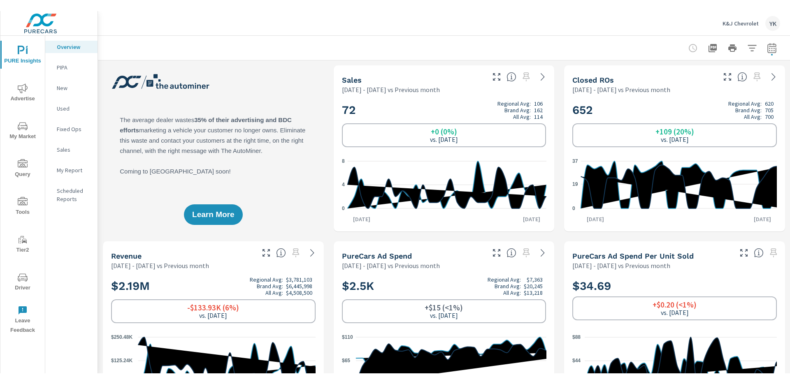
scroll to position [0, 0]
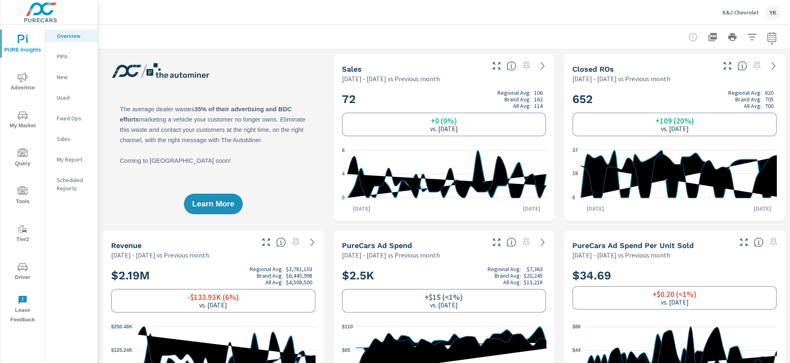
click at [774, 39] on icon "button" at bounding box center [771, 38] width 5 height 3
select select "Previous month"
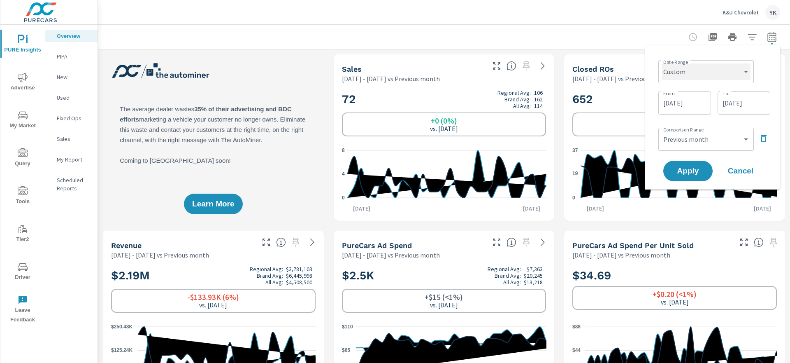
click at [726, 72] on select "Custom [DATE] Last week Last 7 days Last 14 days Last 30 days Last 45 days Last…" at bounding box center [706, 71] width 89 height 16
click at [662, 63] on select "Custom [DATE] Last week Last 7 days Last 14 days Last 30 days Last 45 days Last…" at bounding box center [706, 71] width 89 height 16
select select "Last month"
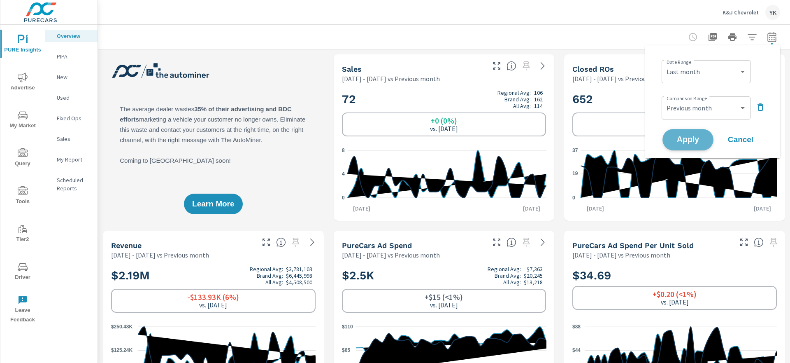
click at [678, 138] on span "Apply" at bounding box center [688, 140] width 34 height 8
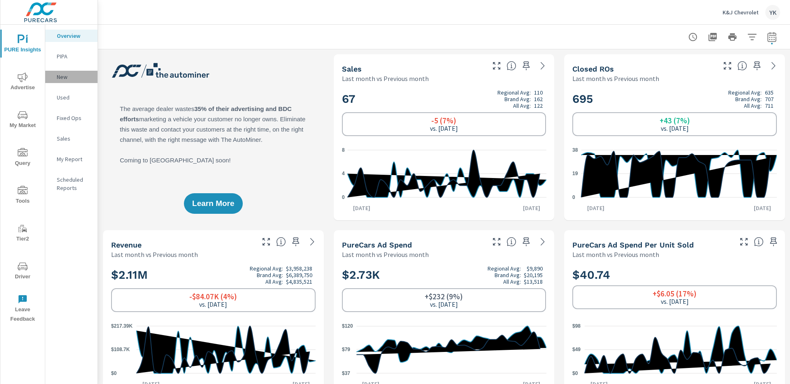
click at [63, 77] on p "New" at bounding box center [74, 77] width 34 height 8
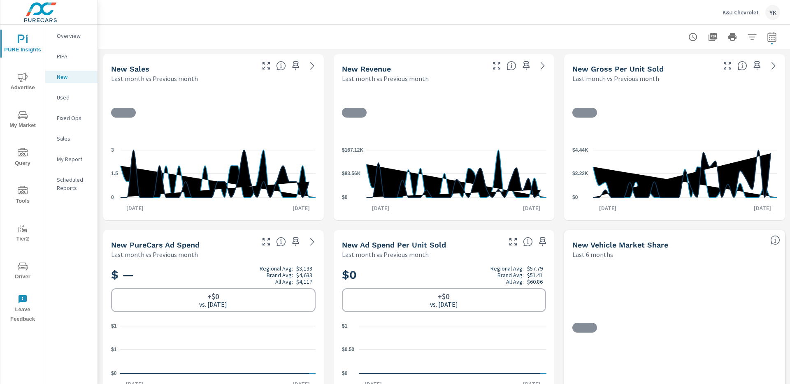
scroll to position [0, 0]
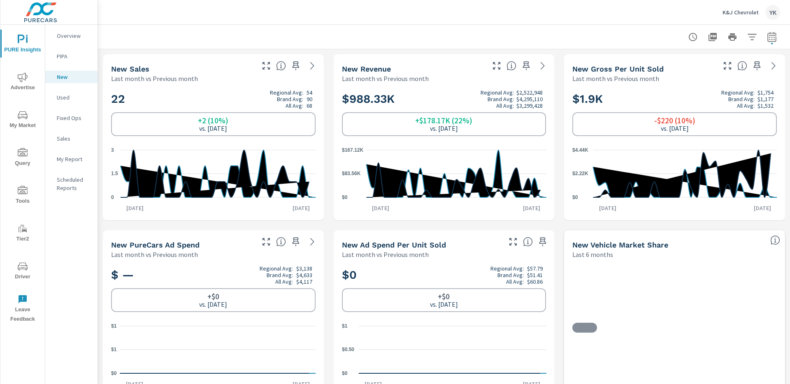
click at [65, 96] on p "Used" at bounding box center [74, 97] width 34 height 8
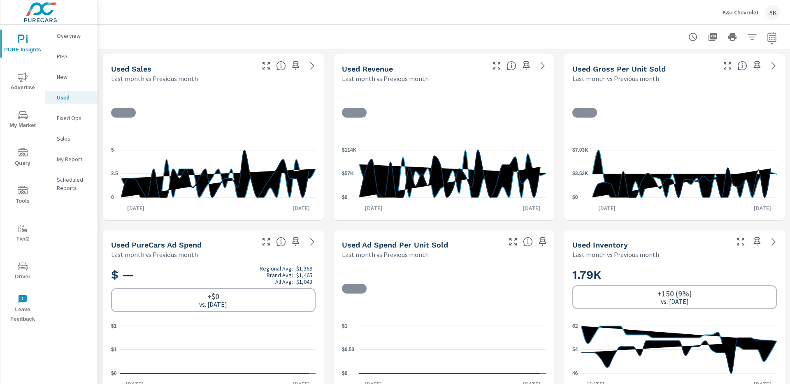
scroll to position [0, 0]
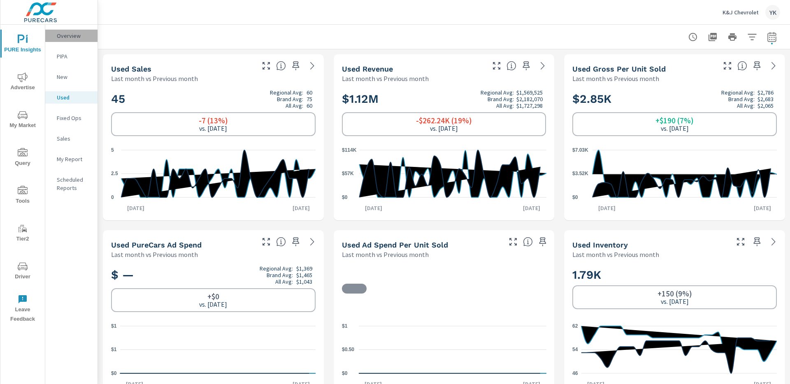
click at [58, 35] on p "Overview" at bounding box center [74, 36] width 34 height 8
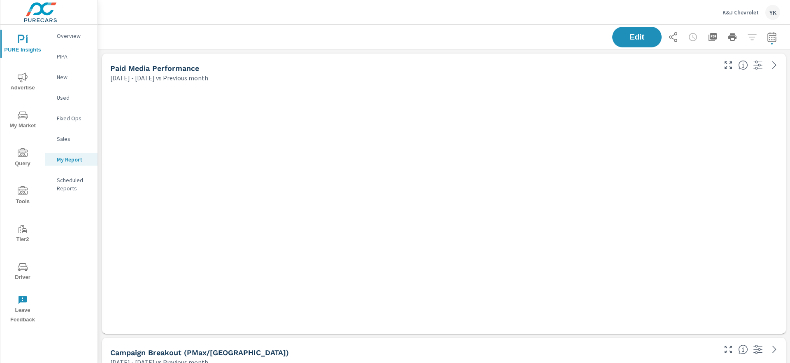
scroll to position [1235, 693]
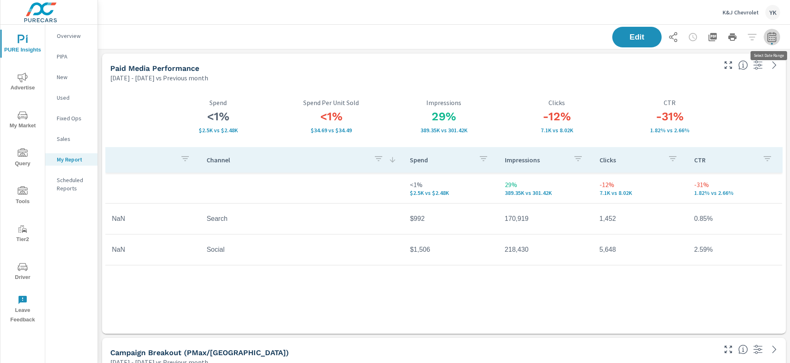
click at [768, 34] on icon "button" at bounding box center [772, 37] width 9 height 10
select select "Previous month"
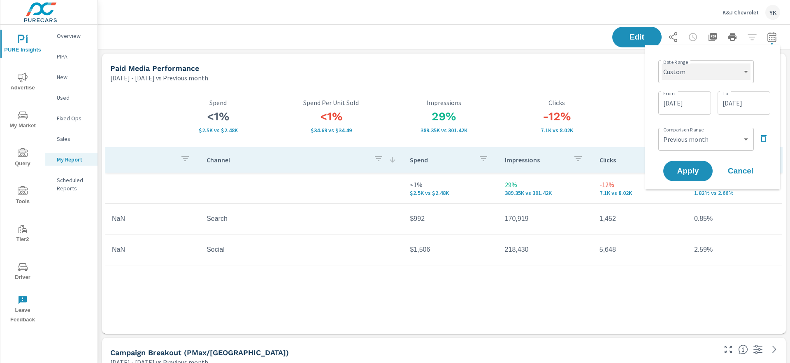
click at [708, 72] on select "Custom [DATE] Last week Last 7 days Last 14 days Last 30 days Last 45 days Last…" at bounding box center [706, 71] width 89 height 16
click at [662, 63] on select "Custom [DATE] Last week Last 7 days Last 14 days Last 30 days Last 45 days Last…" at bounding box center [706, 71] width 89 height 16
select select "Last month"
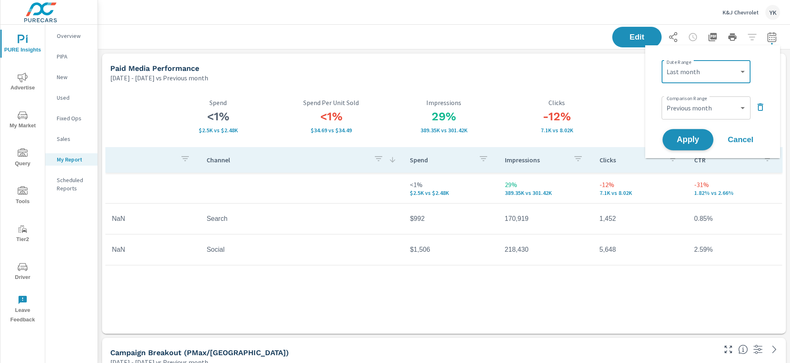
click at [684, 144] on button "Apply" at bounding box center [688, 139] width 51 height 21
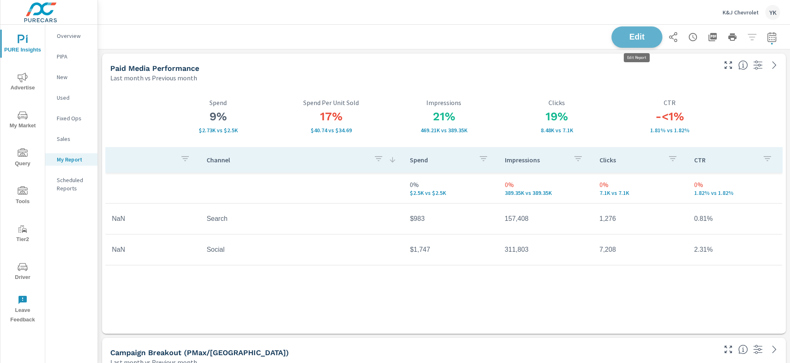
click at [641, 35] on span "Edit" at bounding box center [637, 37] width 34 height 8
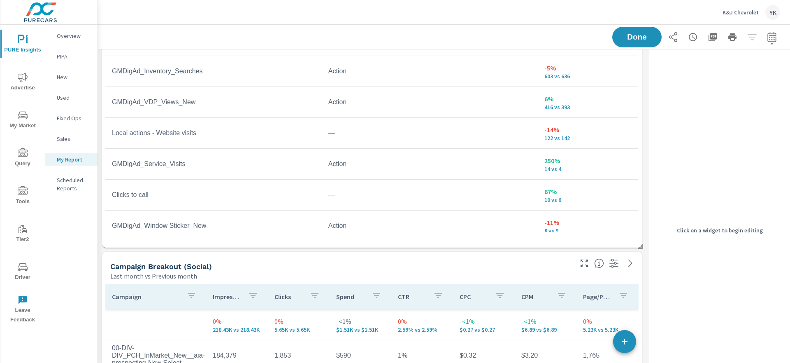
scroll to position [922, 0]
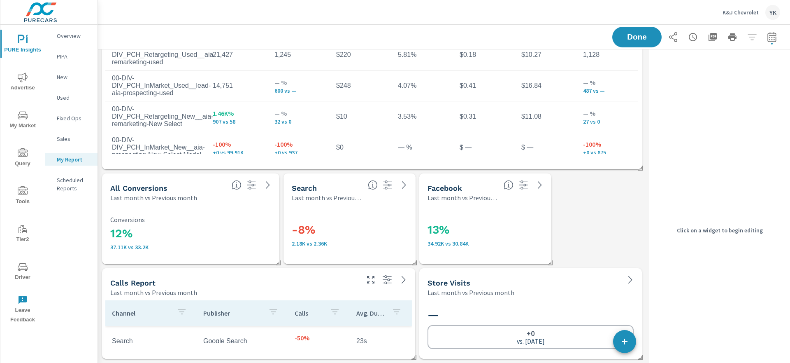
click at [549, 259] on span at bounding box center [547, 260] width 8 height 8
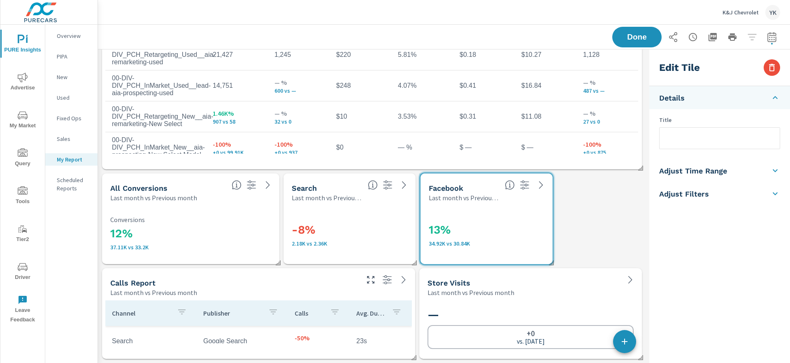
drag, startPoint x: 517, startPoint y: 247, endPoint x: 543, endPoint y: 247, distance: 26.3
click at [543, 247] on div "13% 34.92K vs 30.84K" at bounding box center [487, 232] width 116 height 45
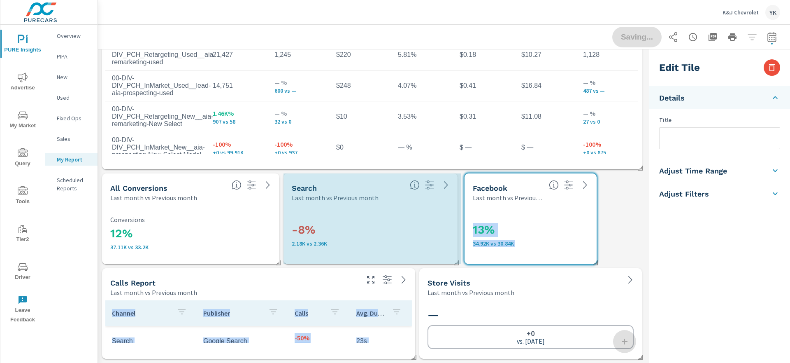
drag, startPoint x: 414, startPoint y: 260, endPoint x: 456, endPoint y: 260, distance: 42.0
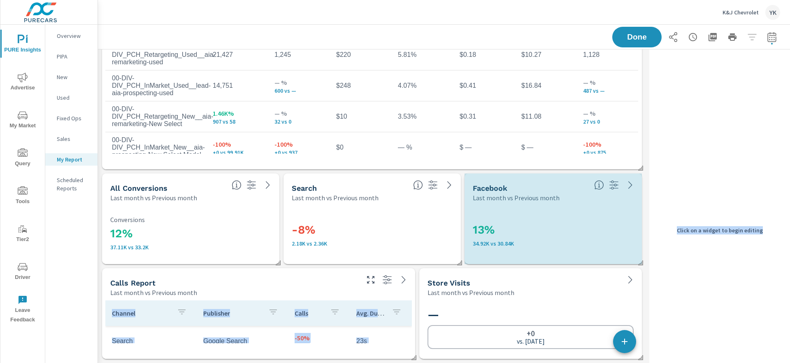
drag, startPoint x: 595, startPoint y: 261, endPoint x: 657, endPoint y: 258, distance: 62.3
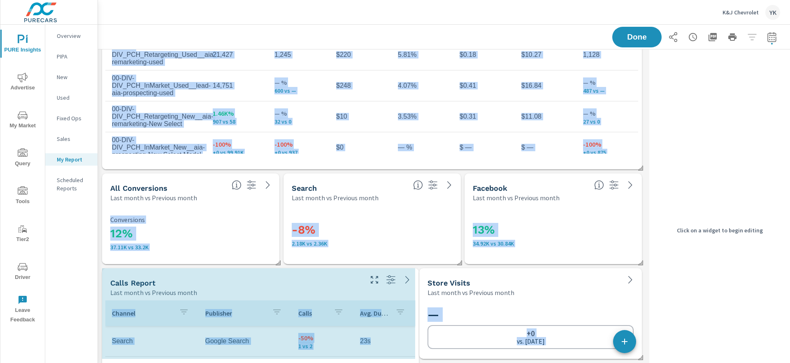
drag, startPoint x: 412, startPoint y: 357, endPoint x: 416, endPoint y: 375, distance: 18.5
click at [416, 362] on html "PURE Insights Advertise My Market Query Tools Tier2 Driver Leave Feedback Overv…" at bounding box center [395, 181] width 790 height 363
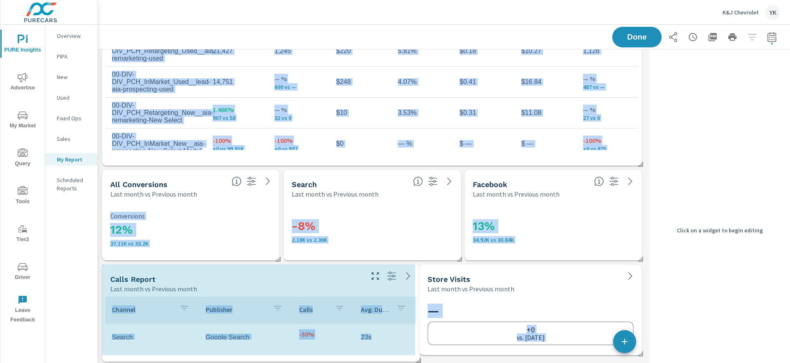
scroll to position [1012, 0]
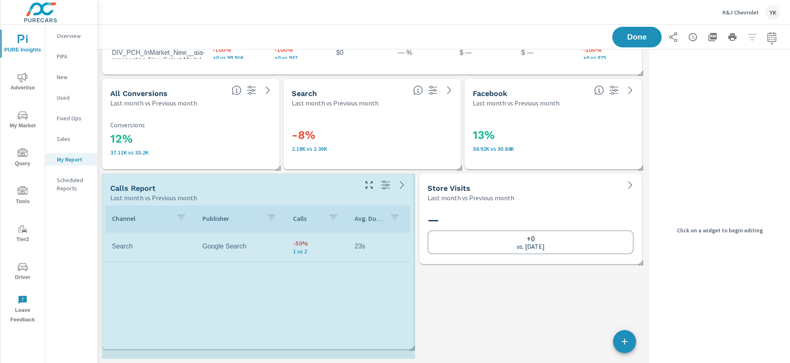
drag, startPoint x: 414, startPoint y: 356, endPoint x: 413, endPoint y: 346, distance: 9.6
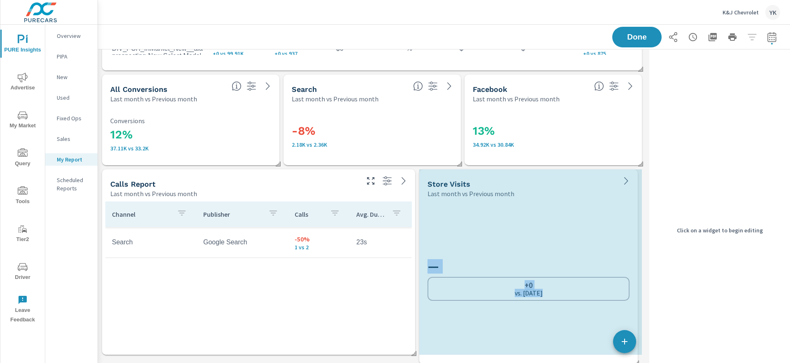
drag, startPoint x: 640, startPoint y: 263, endPoint x: 636, endPoint y: 363, distance: 100.1
click at [636, 362] on html "PURE Insights Advertise My Market Query Tools Tier2 Driver Leave Feedback Overv…" at bounding box center [395, 181] width 790 height 363
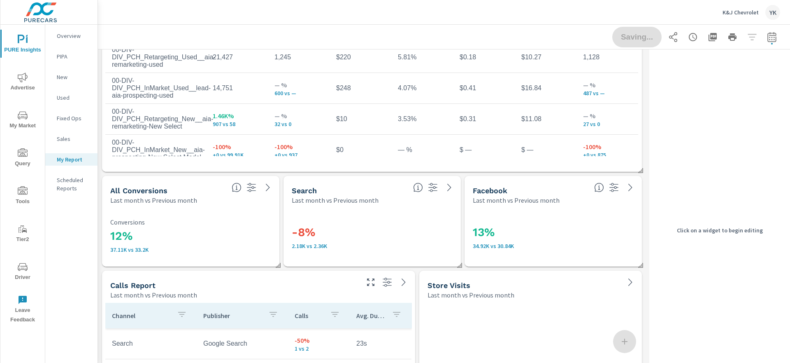
click at [635, 41] on div "Saving..." at bounding box center [696, 37] width 168 height 21
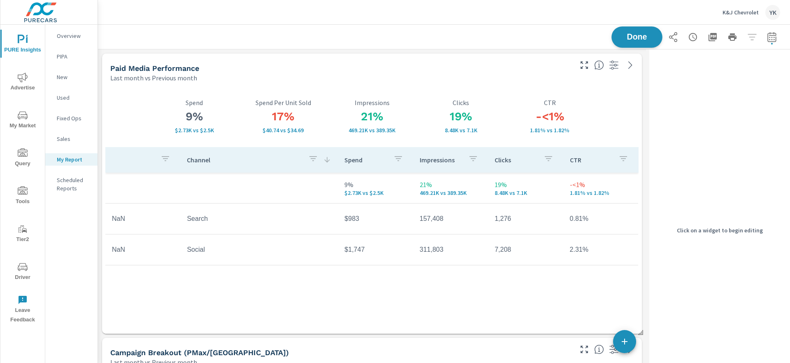
click at [634, 39] on span "Done" at bounding box center [637, 37] width 34 height 8
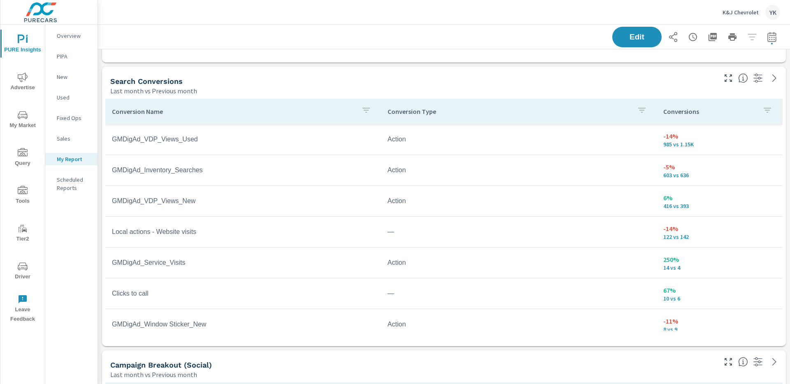
scroll to position [538, 0]
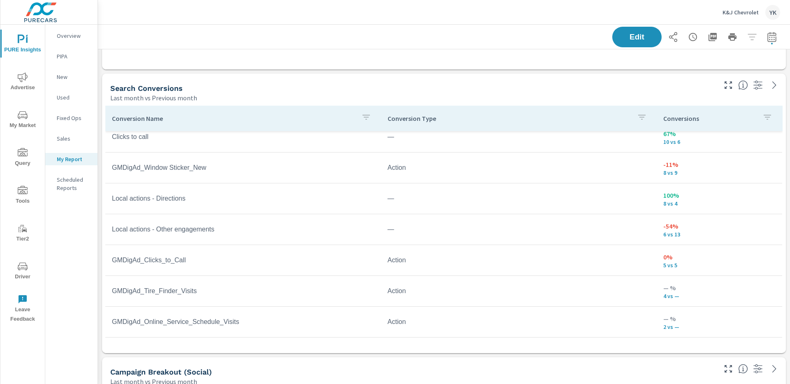
scroll to position [447, 0]
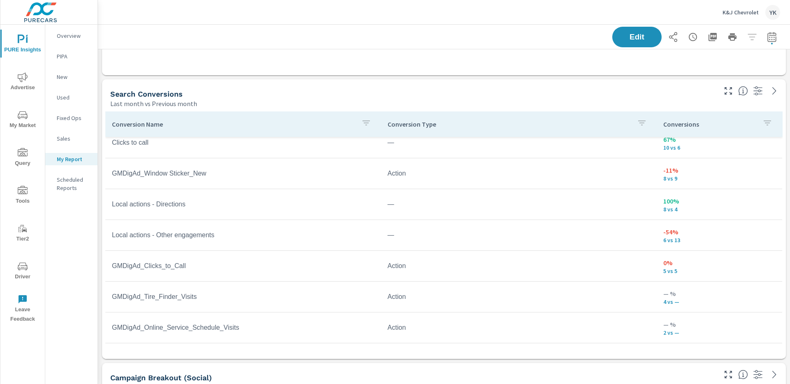
scroll to position [45, 0]
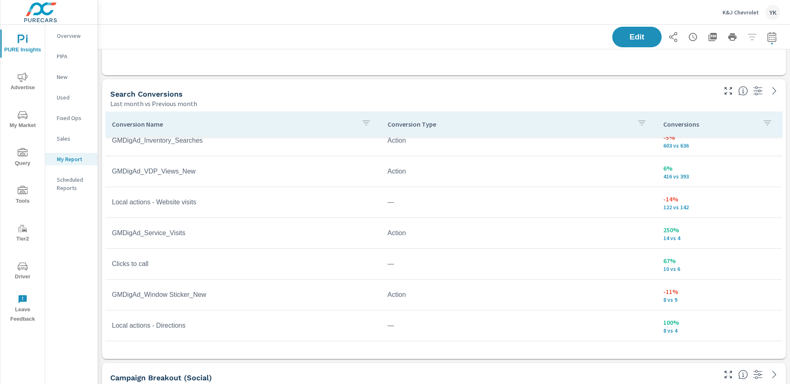
scroll to position [54, 0]
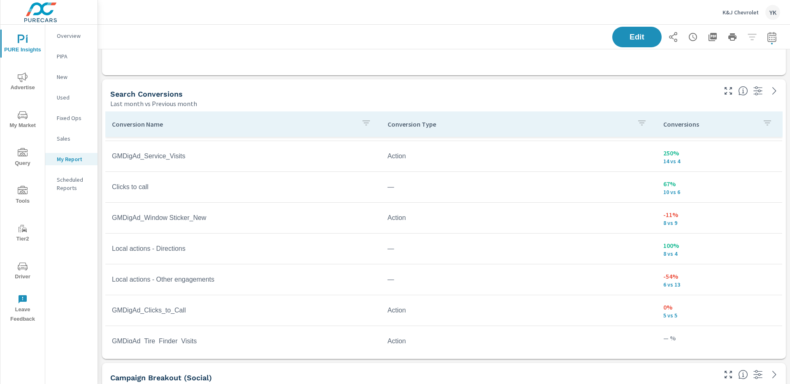
scroll to position [140, 0]
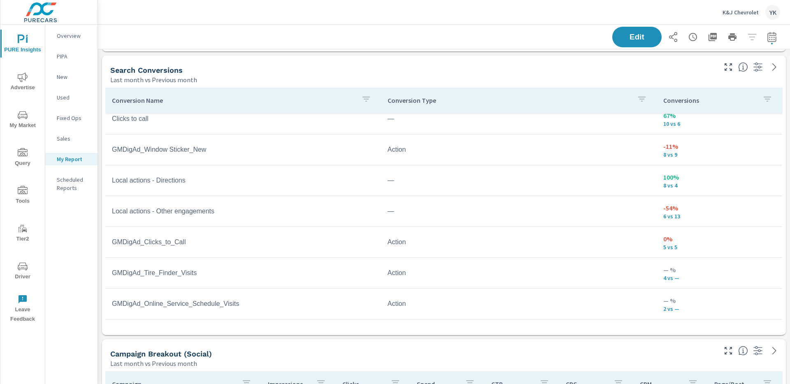
scroll to position [472, 0]
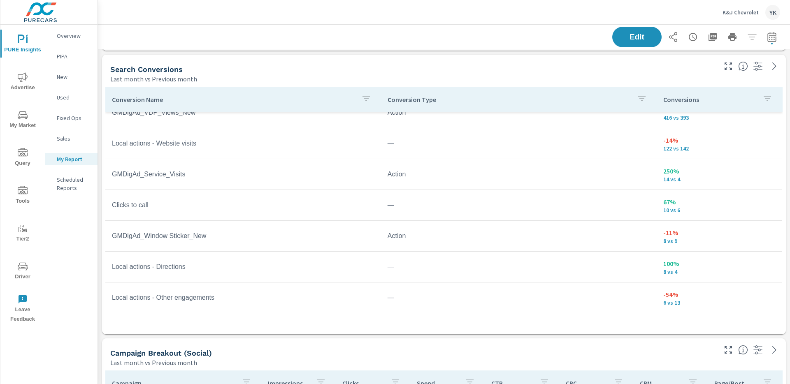
scroll to position [39, 0]
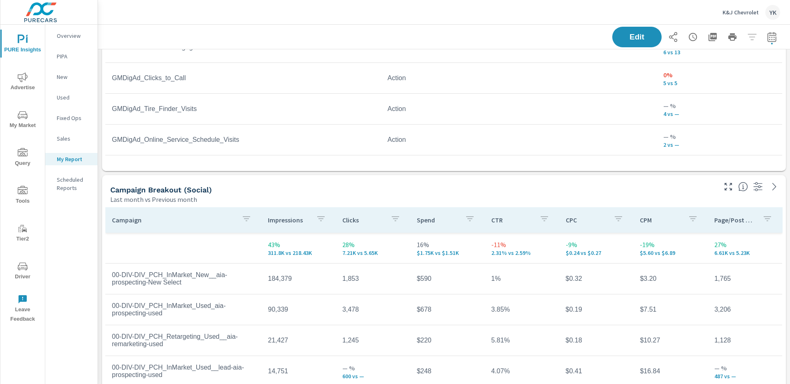
scroll to position [633, 0]
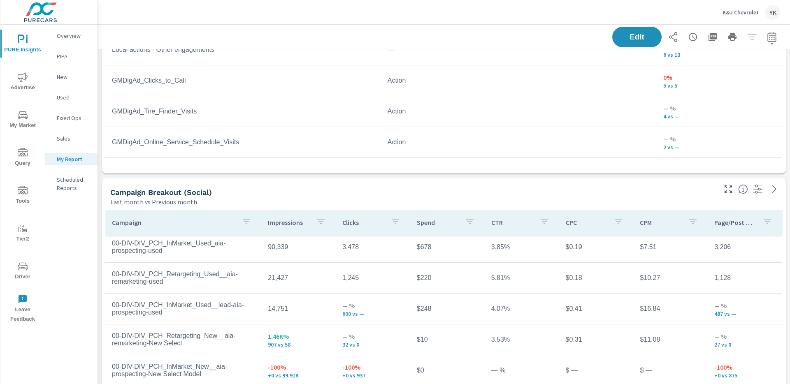
scroll to position [71, 0]
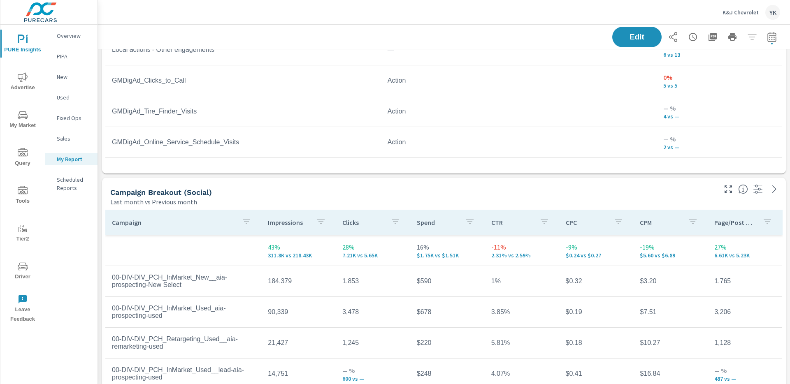
click at [21, 83] on span "Advertise" at bounding box center [23, 82] width 40 height 20
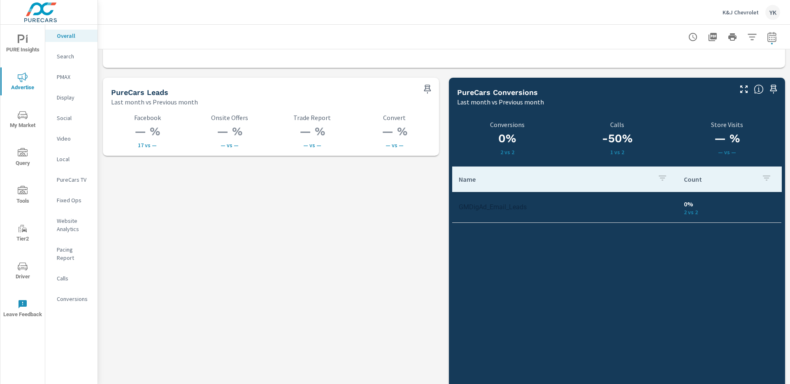
scroll to position [1120, 0]
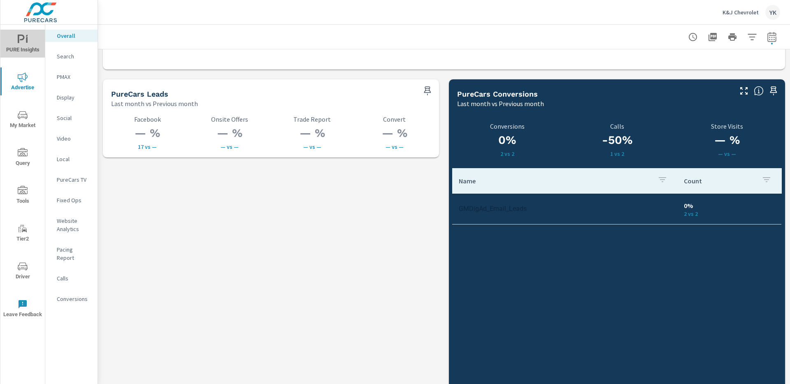
click at [28, 53] on span "PURE Insights" at bounding box center [23, 45] width 40 height 20
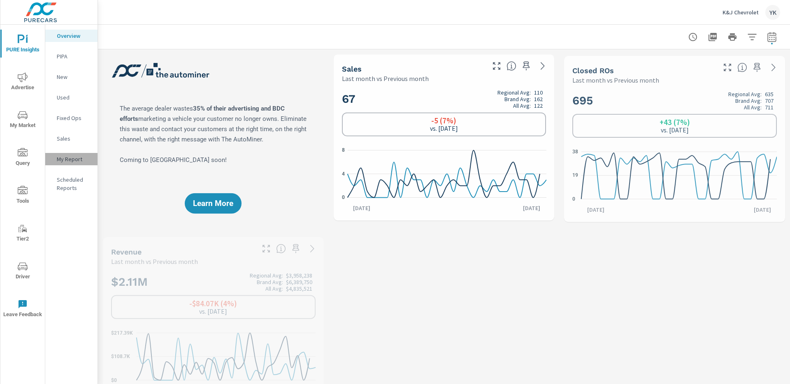
click at [72, 158] on p "My Report" at bounding box center [74, 159] width 34 height 8
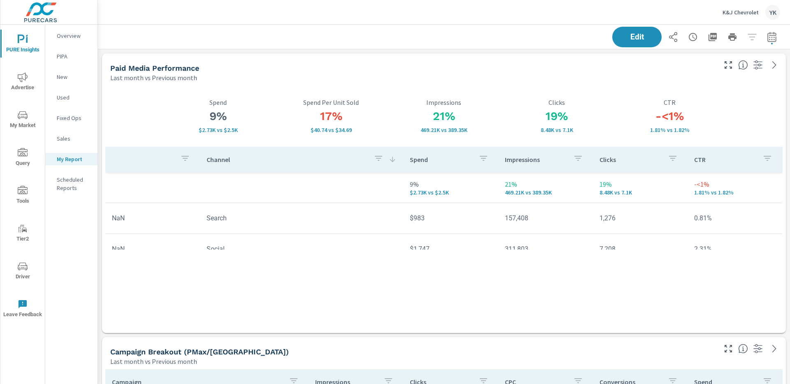
scroll to position [154, 0]
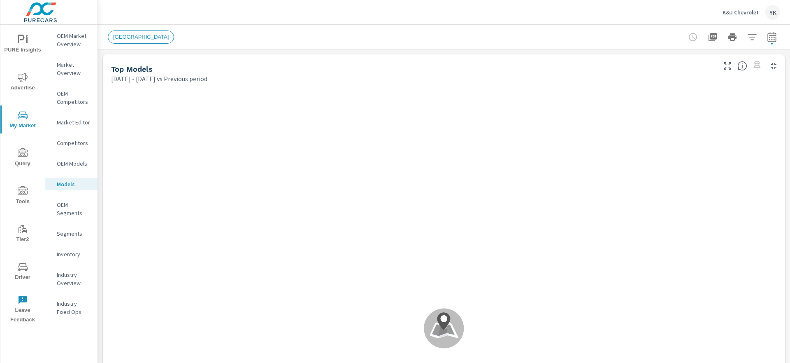
scroll to position [0, 0]
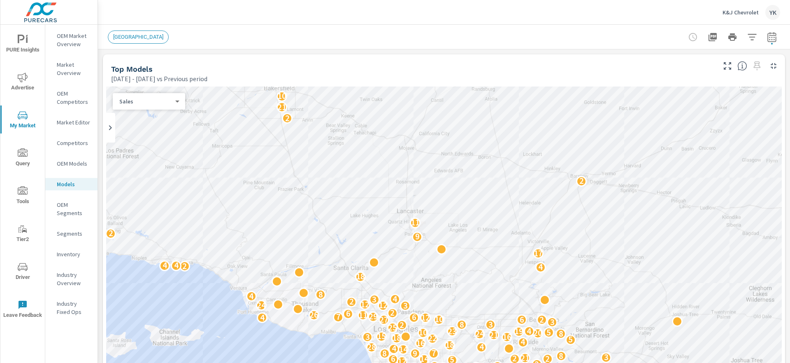
click at [774, 37] on icon "button" at bounding box center [772, 37] width 10 height 10
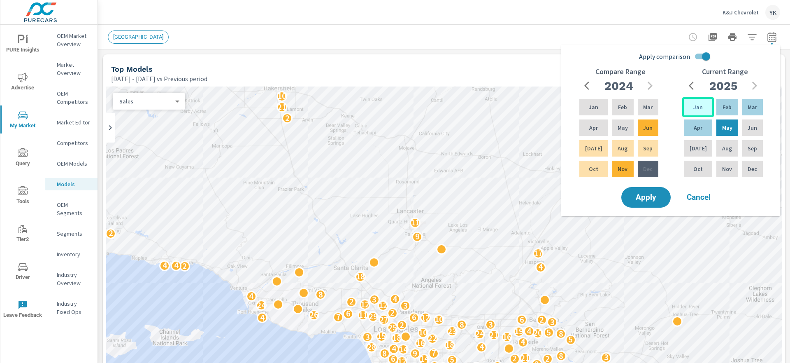
click at [699, 105] on p "Jan" at bounding box center [698, 107] width 9 height 8
click at [741, 120] on div "Jun" at bounding box center [753, 128] width 24 height 20
click at [705, 56] on input "Apply comparison" at bounding box center [706, 57] width 47 height 16
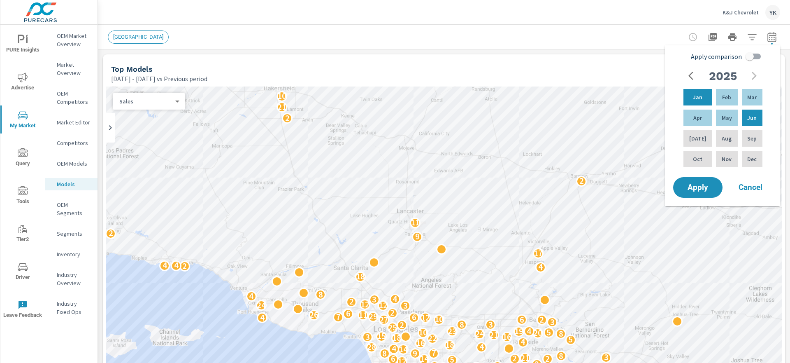
click at [705, 56] on span "Apply comparison" at bounding box center [716, 56] width 51 height 10
click at [726, 56] on input "Apply comparison" at bounding box center [749, 57] width 47 height 16
checkbox input "true"
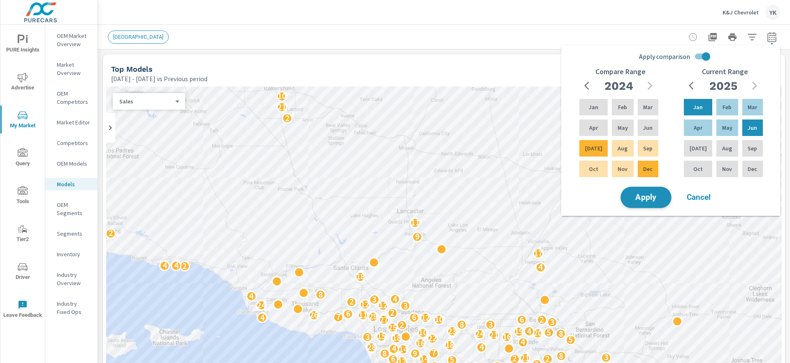
click at [639, 195] on span "Apply" at bounding box center [646, 197] width 34 height 8
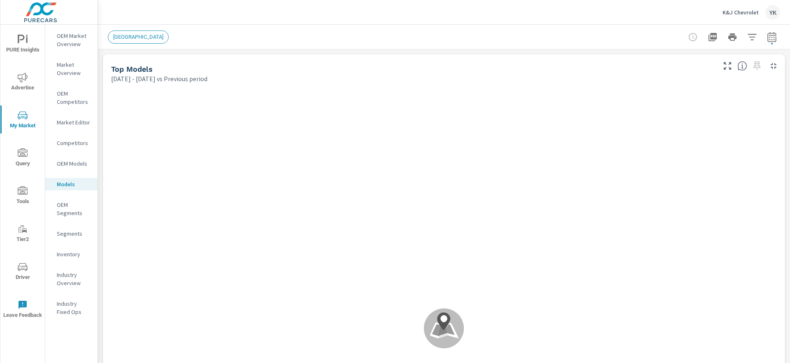
scroll to position [0, 0]
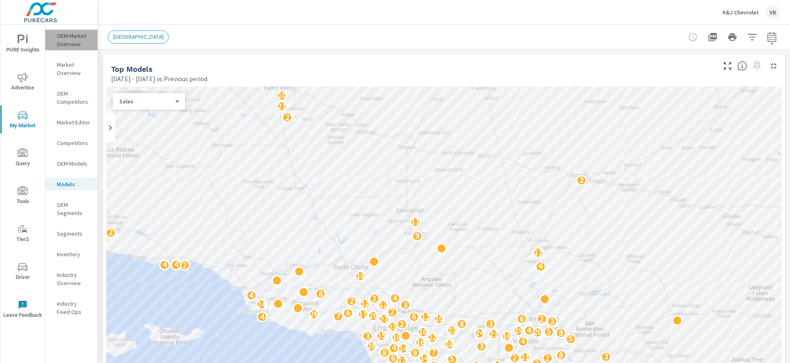
click at [87, 31] on div "OEM Market Overview" at bounding box center [71, 40] width 52 height 21
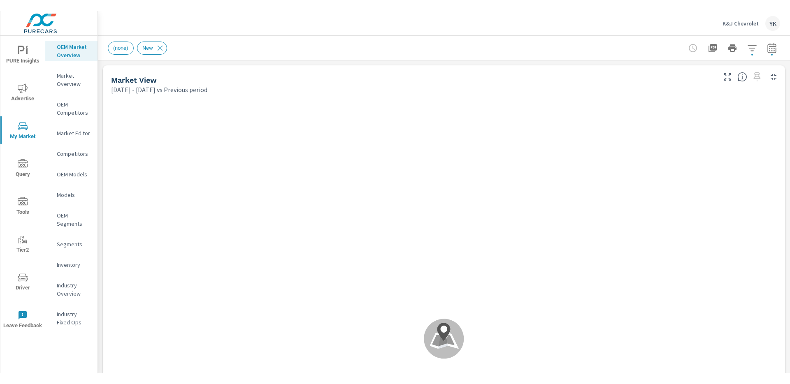
scroll to position [0, 0]
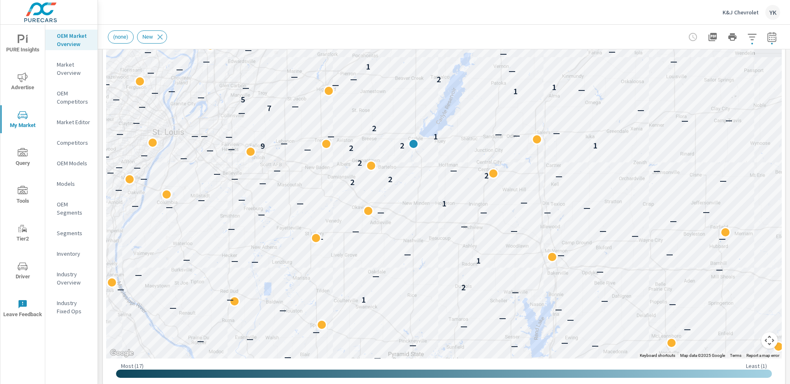
scroll to position [196, 0]
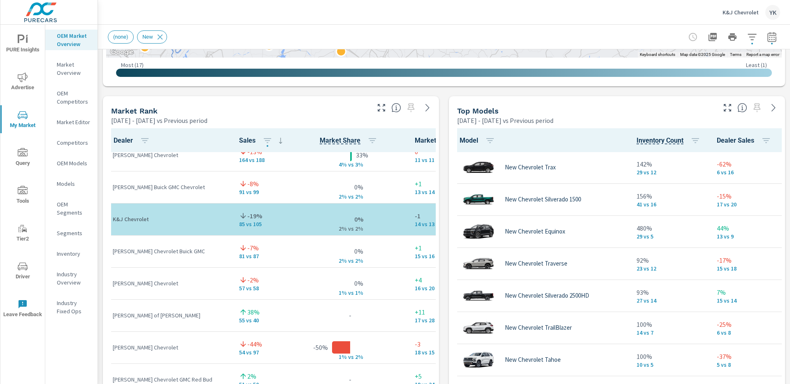
scroll to position [390, 0]
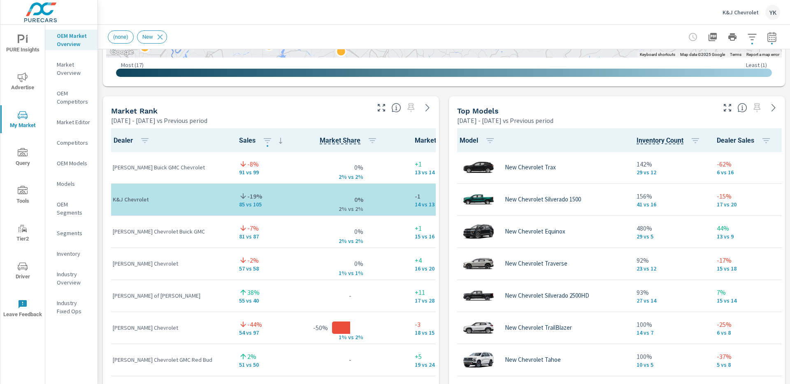
scroll to position [383, 0]
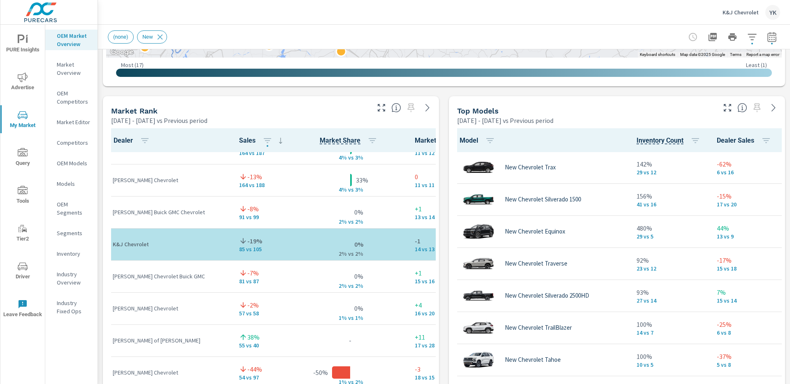
scroll to position [340, 0]
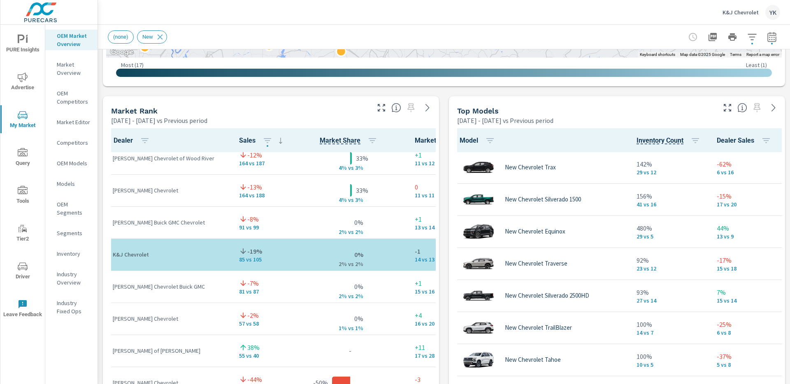
scroll to position [330, 0]
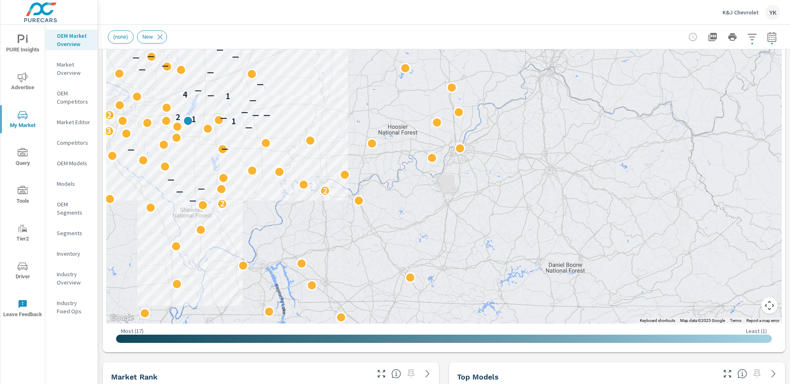
scroll to position [215, 0]
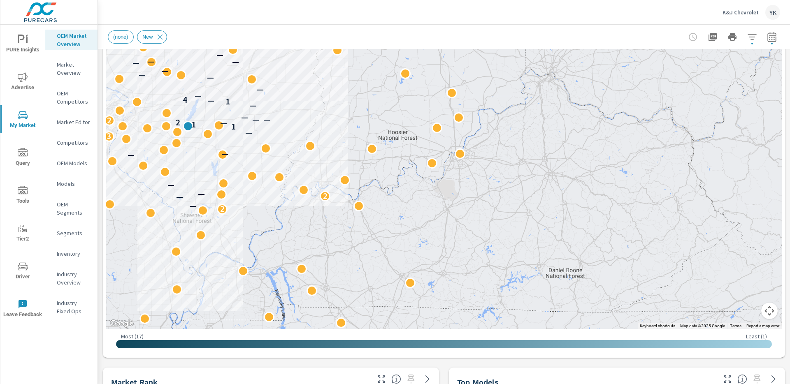
click at [751, 38] on icon "button" at bounding box center [752, 37] width 10 height 10
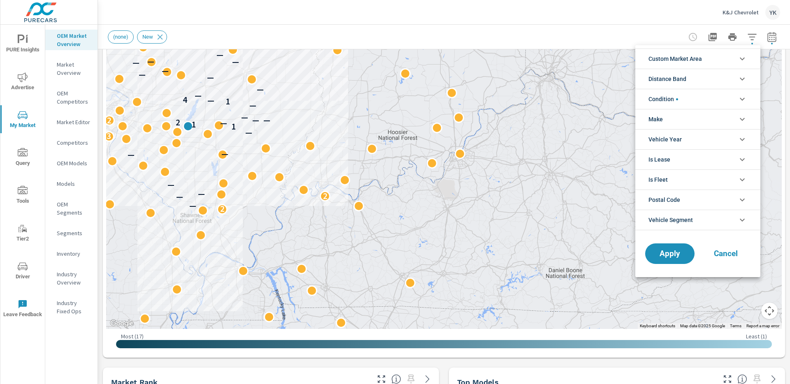
click at [701, 62] on span "Custom Market Area" at bounding box center [676, 59] width 54 height 20
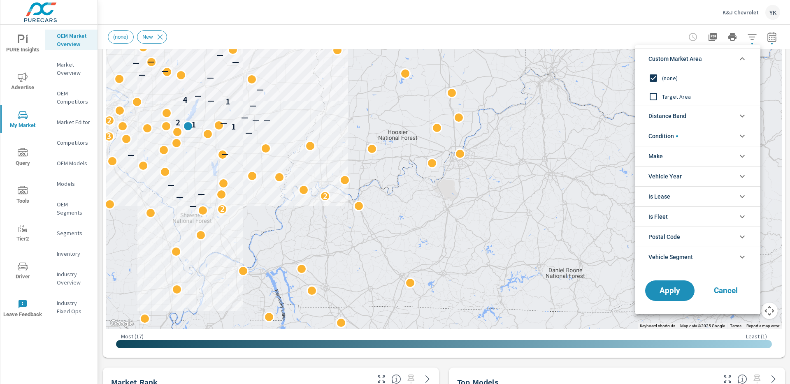
click at [671, 94] on span "Target Area" at bounding box center [707, 97] width 90 height 10
click at [659, 298] on button "Apply" at bounding box center [670, 290] width 51 height 21
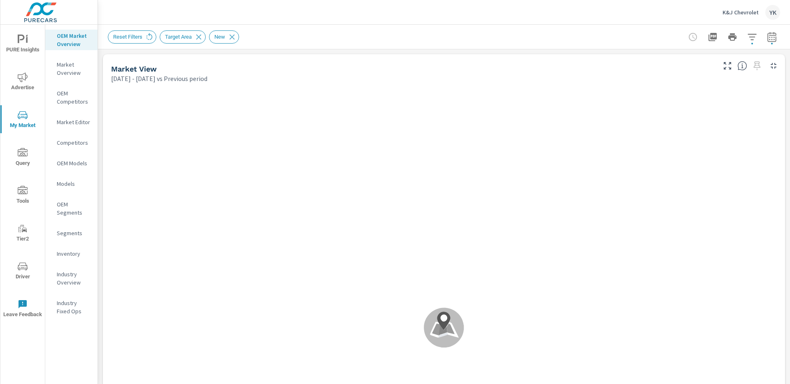
scroll to position [0, 0]
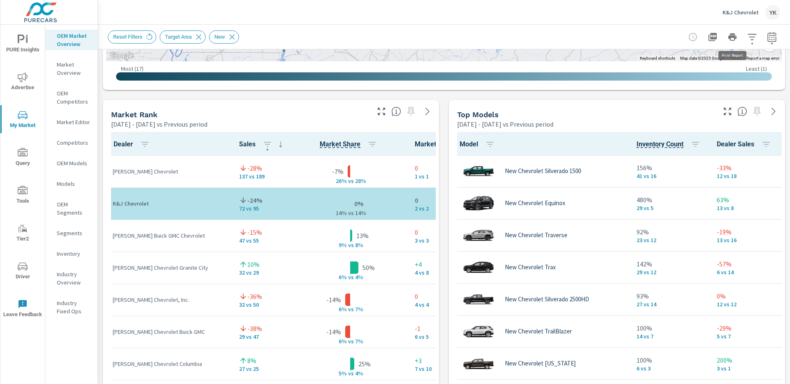
click at [753, 39] on icon "button" at bounding box center [752, 37] width 10 height 10
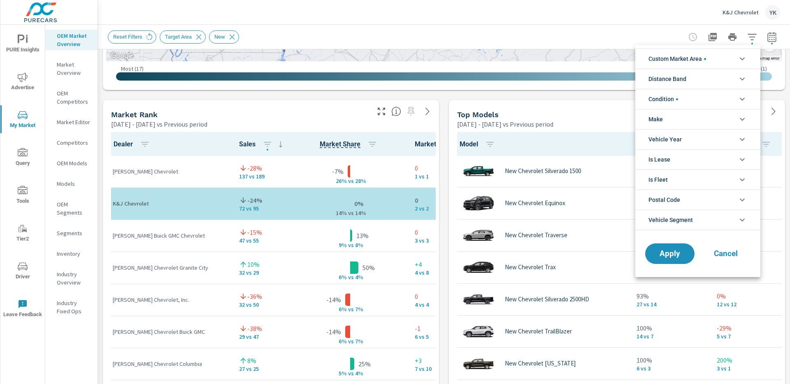
click at [671, 102] on span "Condition" at bounding box center [664, 99] width 30 height 20
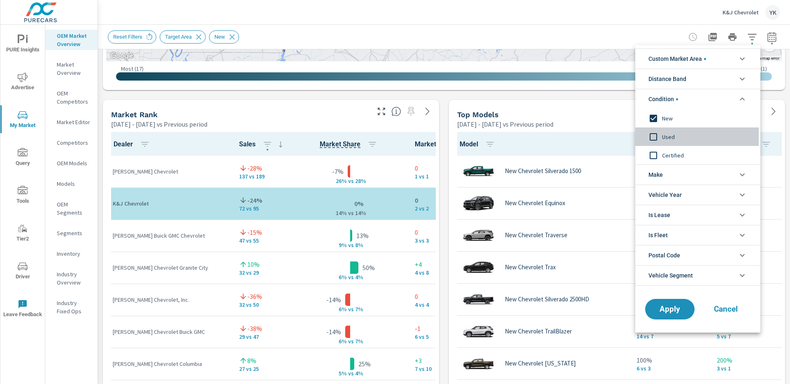
click at [656, 134] on input "filter options" at bounding box center [653, 136] width 17 height 17
click at [658, 116] on input "filter options" at bounding box center [653, 118] width 17 height 17
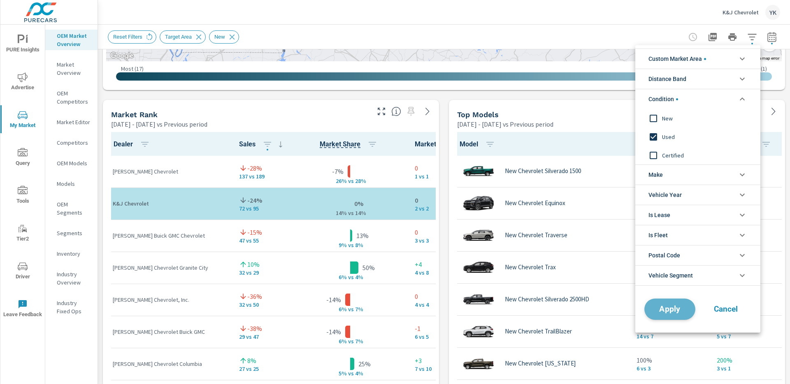
click at [664, 307] on span "Apply" at bounding box center [670, 310] width 34 height 8
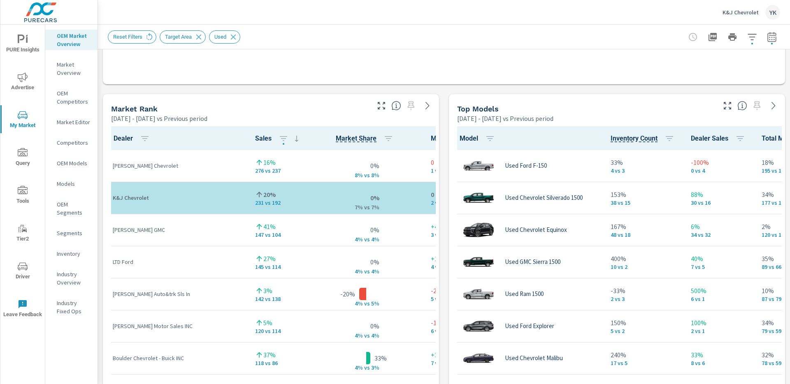
scroll to position [0, 0]
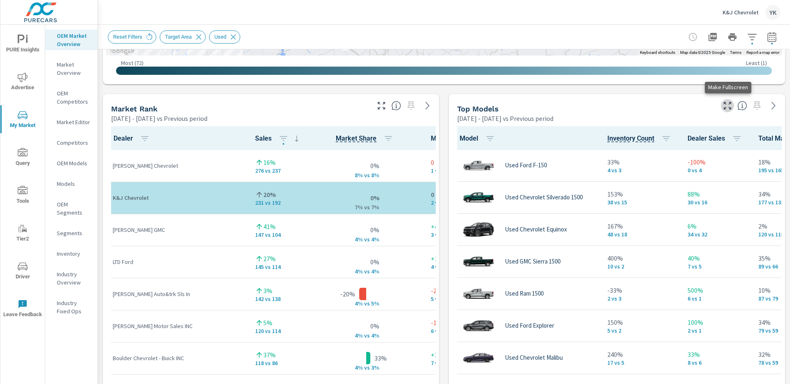
click at [726, 107] on icon "button" at bounding box center [728, 106] width 10 height 10
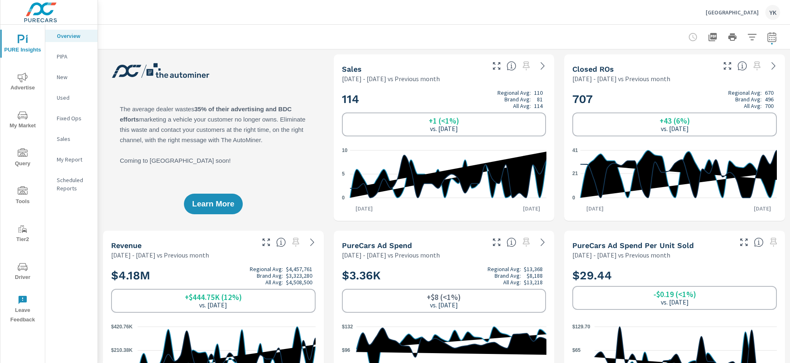
scroll to position [0, 0]
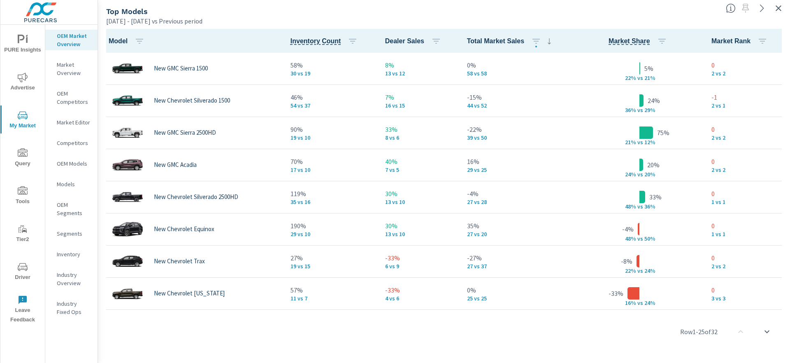
scroll to position [0, 0]
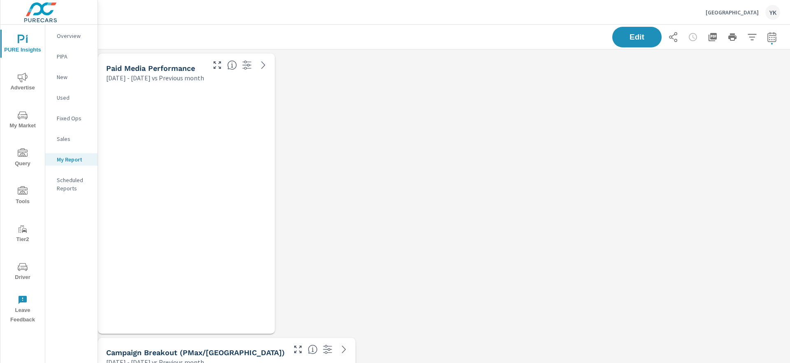
scroll to position [2182, 693]
